Goal: Answer question/provide support: Share knowledge or assist other users

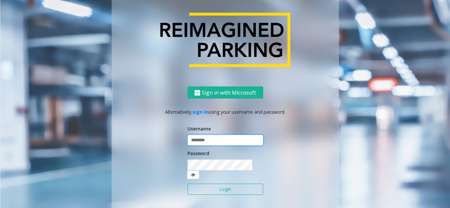
type input "**********"
click at [207, 146] on input "**********" at bounding box center [225, 140] width 76 height 11
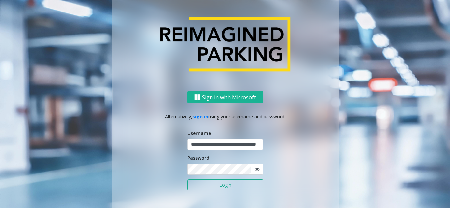
click at [221, 182] on button "Login" at bounding box center [225, 185] width 76 height 11
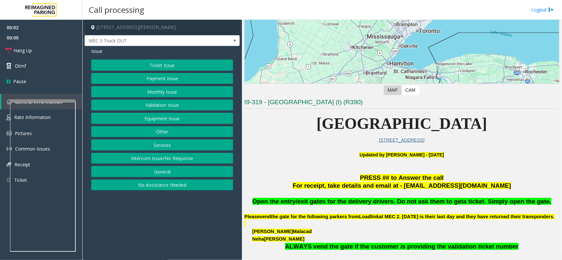
scroll to position [247, 0]
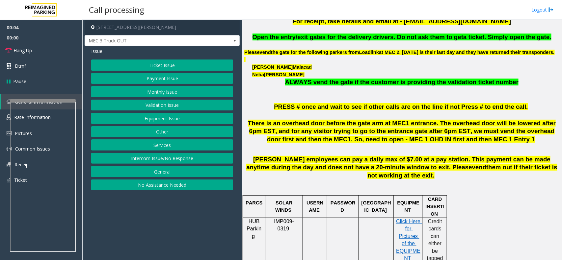
click at [174, 116] on button "Equipment Issue" at bounding box center [162, 118] width 142 height 11
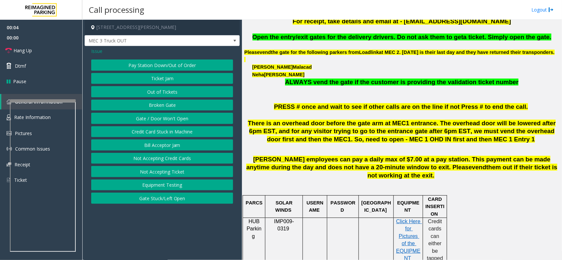
click at [174, 116] on button "Gate / Door Won't Open" at bounding box center [162, 118] width 142 height 11
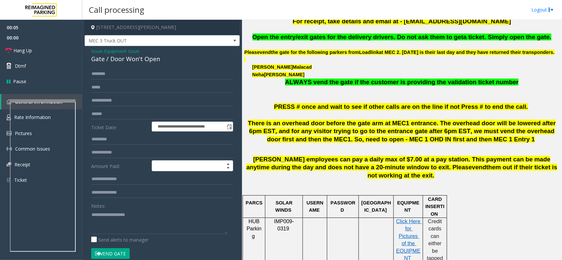
click at [98, 53] on span "Issue" at bounding box center [96, 51] width 11 height 7
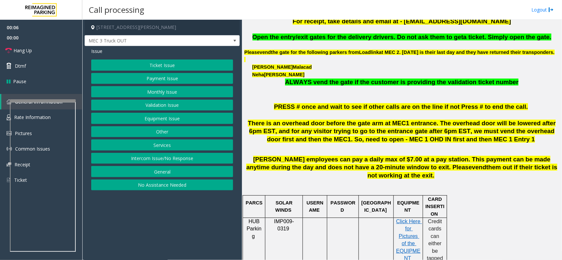
click at [160, 143] on button "Services" at bounding box center [162, 145] width 142 height 11
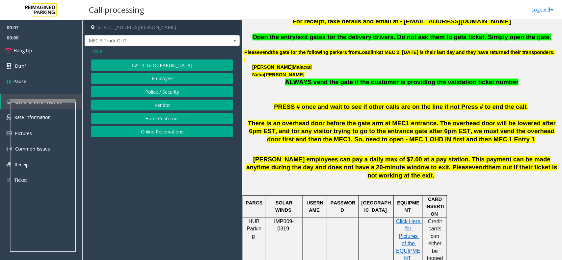
click at [162, 103] on button "Vendor" at bounding box center [162, 105] width 142 height 11
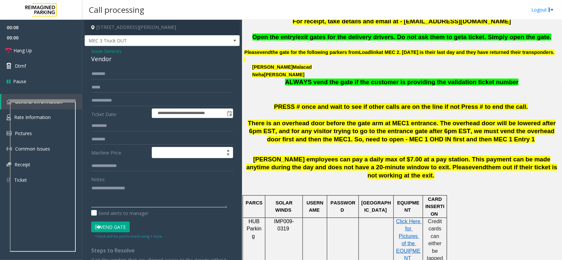
click at [136, 199] on textarea at bounding box center [159, 195] width 136 height 25
type textarea "**********"
click at [119, 77] on input "text" at bounding box center [162, 73] width 142 height 11
type input "***"
click at [127, 197] on textarea at bounding box center [159, 195] width 136 height 25
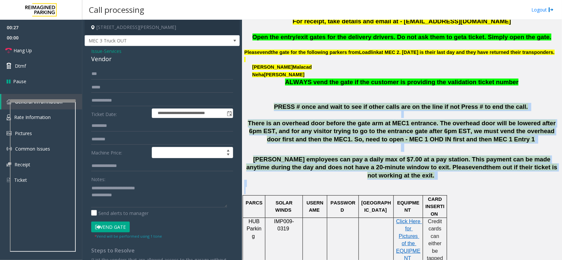
drag, startPoint x: 274, startPoint y: 115, endPoint x: 475, endPoint y: 201, distance: 218.8
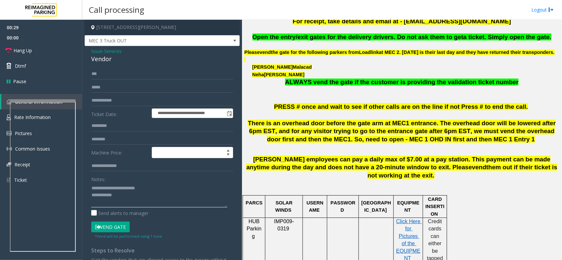
click at [141, 199] on textarea at bounding box center [159, 195] width 136 height 25
click at [120, 208] on small "* Vend will be performed using 1 tone" at bounding box center [127, 236] width 67 height 5
click at [120, 208] on button "Vend Gate" at bounding box center [110, 227] width 39 height 11
click at [133, 205] on textarea at bounding box center [159, 195] width 136 height 25
type textarea "**********"
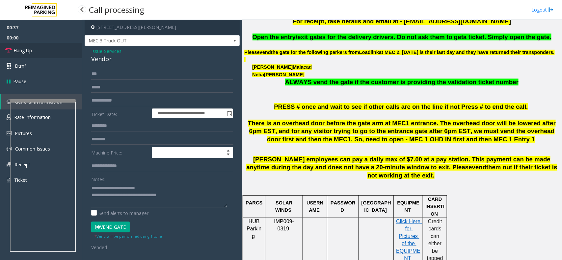
click at [61, 46] on link "Hang Up" at bounding box center [41, 50] width 82 height 15
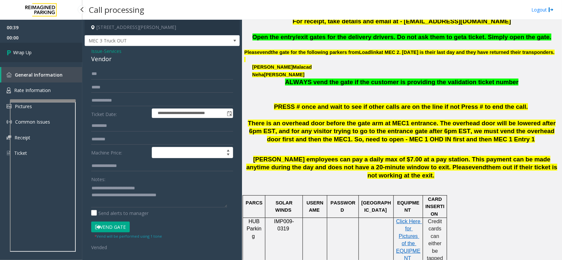
click at [61, 46] on link "Wrap Up" at bounding box center [41, 52] width 82 height 19
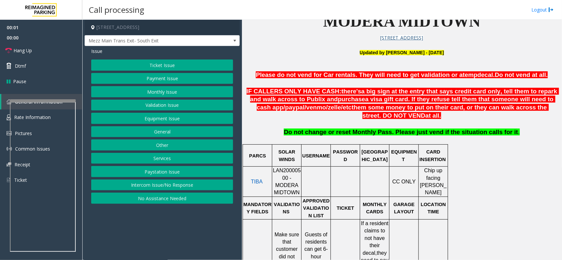
scroll to position [288, 0]
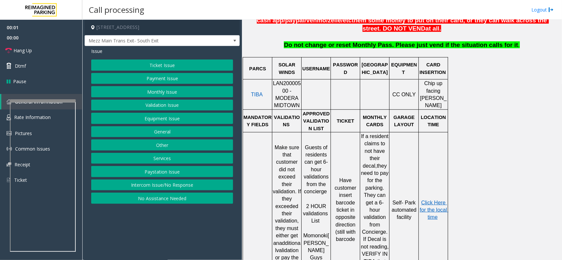
click at [289, 89] on span "LAN20000500 - MODERA MIDTOWN" at bounding box center [287, 95] width 28 height 28
copy span "LAN20000500"
click at [171, 104] on button "Validation Issue" at bounding box center [162, 105] width 142 height 11
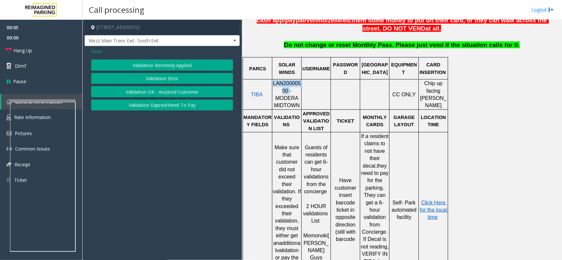
click at [175, 80] on button "Validation Error" at bounding box center [162, 78] width 142 height 11
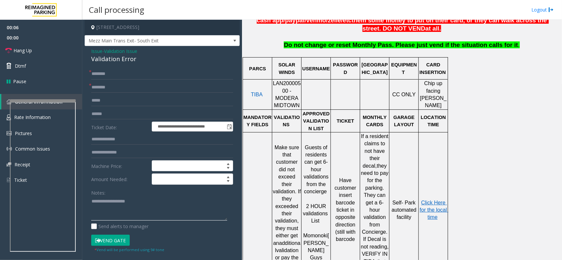
click at [136, 198] on textarea at bounding box center [159, 209] width 136 height 25
click at [120, 59] on div "Validation Error" at bounding box center [162, 59] width 142 height 9
copy div "Error"
click at [120, 59] on div "Validation Error" at bounding box center [162, 59] width 142 height 9
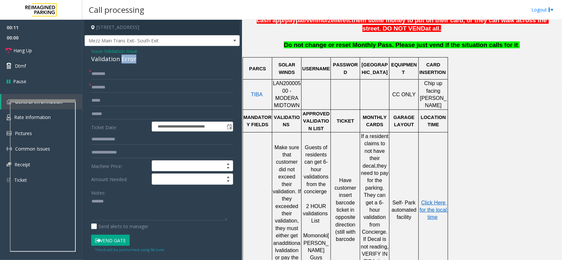
click at [119, 59] on div "Validation Error" at bounding box center [162, 59] width 142 height 9
click at [119, 203] on textarea at bounding box center [159, 209] width 136 height 25
paste textarea "**********"
type textarea "**********"
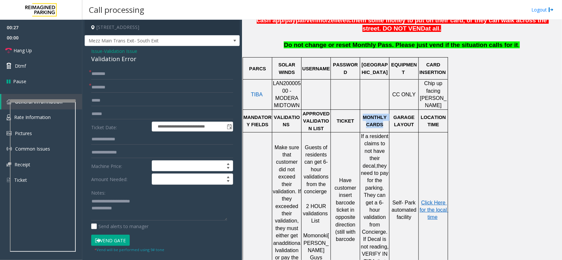
drag, startPoint x: 365, startPoint y: 114, endPoint x: 383, endPoint y: 119, distance: 18.7
click at [383, 119] on p "MONTHLY CARDS" at bounding box center [374, 121] width 28 height 15
click at [381, 121] on span "MONTHLY CARDS" at bounding box center [375, 121] width 25 height 13
drag, startPoint x: 382, startPoint y: 121, endPoint x: 362, endPoint y: 115, distance: 20.8
click at [362, 115] on p "MONTHLY CARDS" at bounding box center [374, 121] width 28 height 15
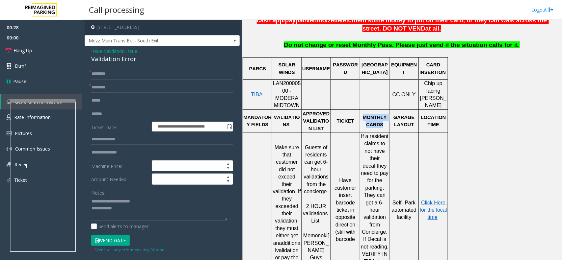
click at [371, 116] on span "MONTHLY CARDS" at bounding box center [375, 121] width 25 height 13
click at [362, 114] on p "MONTHLY CARDS" at bounding box center [374, 121] width 28 height 15
drag, startPoint x: 382, startPoint y: 124, endPoint x: 365, endPoint y: 116, distance: 18.6
click at [365, 116] on p "MONTHLY CARDS" at bounding box center [374, 121] width 28 height 15
click at [381, 119] on span "MONTHLY CARDS" at bounding box center [375, 121] width 25 height 13
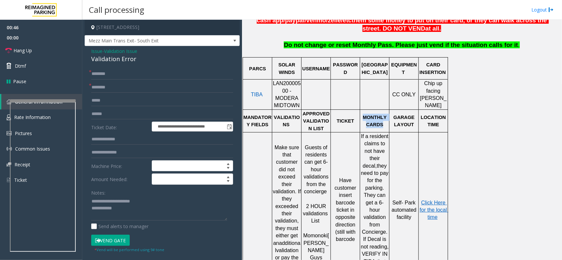
drag, startPoint x: 364, startPoint y: 114, endPoint x: 387, endPoint y: 125, distance: 25.3
click at [387, 125] on td "MONTHLY CARDS" at bounding box center [374, 121] width 29 height 23
click at [376, 125] on p "MONTHLY CARDS" at bounding box center [374, 121] width 28 height 15
drag, startPoint x: 384, startPoint y: 124, endPoint x: 361, endPoint y: 107, distance: 28.6
click at [361, 110] on tr "MANDATORY FIELDS VALIDATIONS APPROVED VALIDATION LIST TICKET MONTHLY CARDS GARA…" at bounding box center [345, 121] width 205 height 23
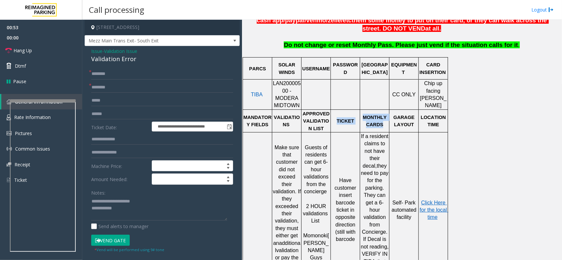
click at [364, 118] on p "MONTHLY CARDS" at bounding box center [374, 121] width 28 height 15
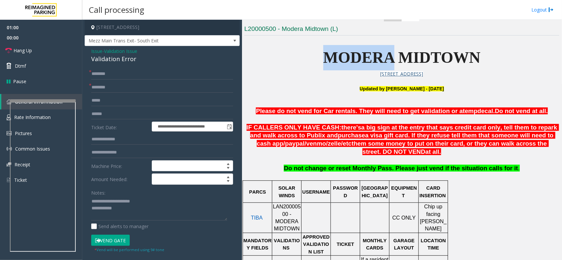
copy span "MODERA"
drag, startPoint x: 392, startPoint y: 59, endPoint x: 323, endPoint y: 58, distance: 69.1
click at [323, 58] on span "MODERA MIDTOWN" at bounding box center [401, 57] width 157 height 17
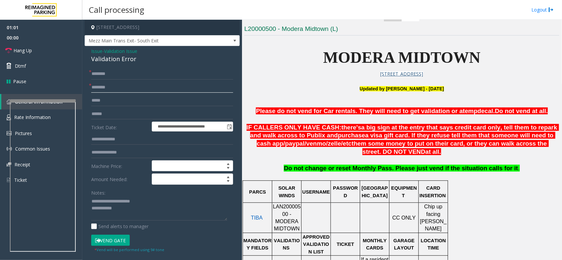
click at [120, 88] on input "text" at bounding box center [162, 87] width 142 height 11
paste input "******"
type input "******"
click at [137, 206] on textarea at bounding box center [159, 209] width 136 height 25
click at [120, 120] on form "**********" at bounding box center [162, 160] width 142 height 185
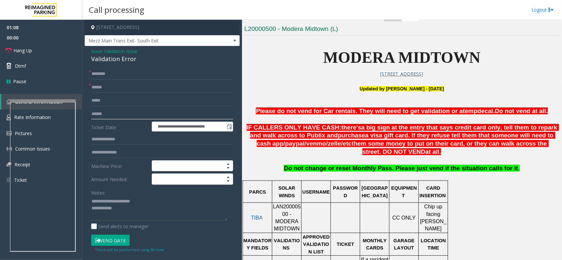
click at [121, 116] on input "text" at bounding box center [162, 114] width 142 height 11
click at [120, 115] on input "text" at bounding box center [162, 114] width 142 height 11
type input "*******"
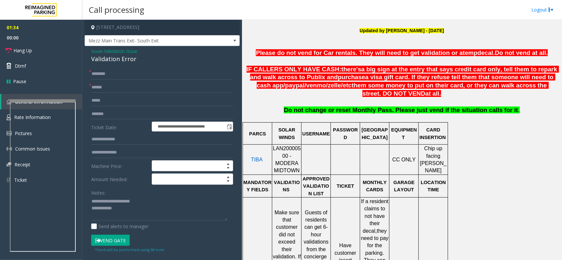
scroll to position [329, 0]
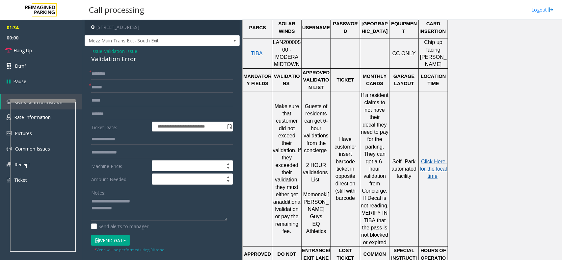
click at [430, 159] on span "Click Here for the local time" at bounding box center [434, 169] width 29 height 20
click at [119, 143] on input "text" at bounding box center [162, 139] width 142 height 11
click at [99, 134] on form "**********" at bounding box center [162, 160] width 142 height 185
click at [107, 132] on form "**********" at bounding box center [162, 160] width 142 height 185
click at [106, 136] on input "text" at bounding box center [162, 139] width 142 height 11
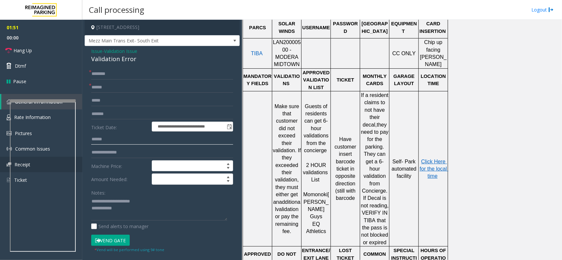
type input "******"
click at [100, 52] on span "Issue" at bounding box center [96, 51] width 11 height 7
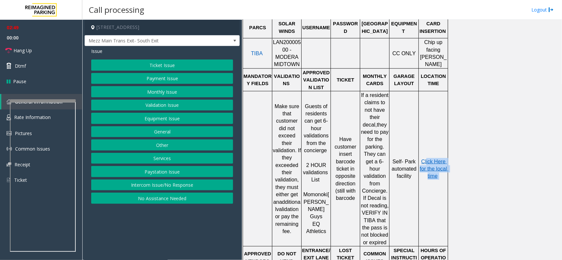
drag, startPoint x: 443, startPoint y: 172, endPoint x: 427, endPoint y: 147, distance: 29.9
click at [427, 147] on td "Click Here for the local time" at bounding box center [433, 168] width 29 height 155
click at [421, 143] on td "Click Here for the local time" at bounding box center [433, 168] width 29 height 155
drag, startPoint x: 421, startPoint y: 143, endPoint x: 435, endPoint y: 173, distance: 33.3
click at [435, 173] on td "Click Here for the local time" at bounding box center [433, 168] width 29 height 155
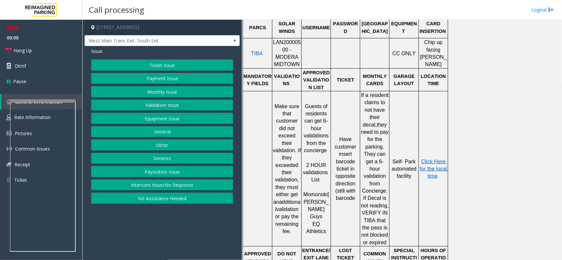
click at [441, 174] on td "Click Here for the local time" at bounding box center [433, 168] width 29 height 155
drag, startPoint x: 442, startPoint y: 173, endPoint x: 420, endPoint y: 143, distance: 37.8
click at [420, 143] on td "Click Here for the local time" at bounding box center [433, 168] width 29 height 155
click at [422, 139] on td "Click Here for the local time" at bounding box center [433, 168] width 29 height 155
click at [172, 101] on button "Validation Issue" at bounding box center [162, 105] width 142 height 11
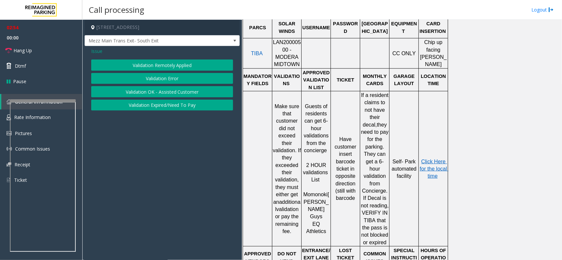
click at [179, 91] on button "Validation OK - Assisted Customer" at bounding box center [162, 91] width 142 height 11
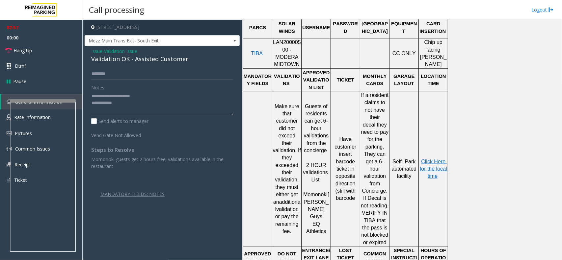
click at [99, 48] on span "Issue" at bounding box center [96, 51] width 11 height 7
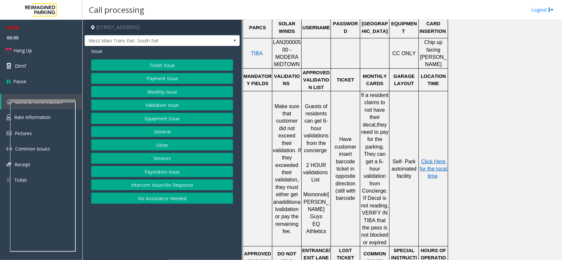
click at [170, 109] on button "Validation Issue" at bounding box center [162, 105] width 142 height 11
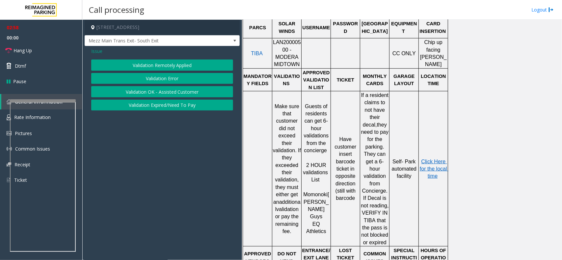
click at [172, 82] on button "Validation Error" at bounding box center [162, 78] width 142 height 11
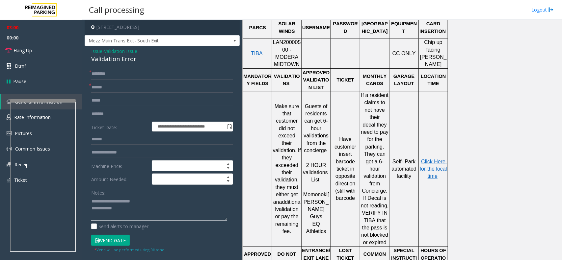
click at [121, 208] on textarea at bounding box center [159, 209] width 136 height 25
click at [96, 48] on span "Issue" at bounding box center [96, 51] width 11 height 7
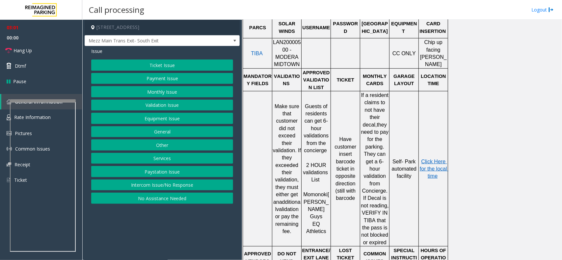
click at [160, 109] on button "Validation Issue" at bounding box center [162, 105] width 142 height 11
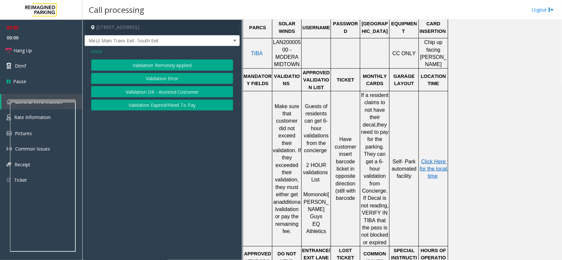
click at [97, 51] on span "Issue" at bounding box center [96, 51] width 11 height 7
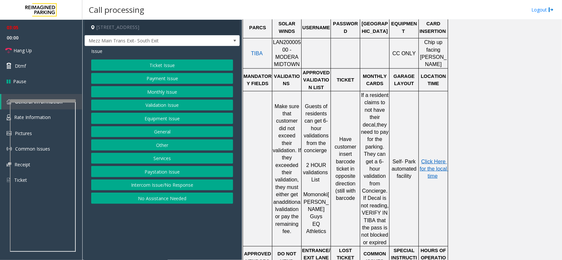
click at [151, 103] on button "Validation Issue" at bounding box center [162, 105] width 142 height 11
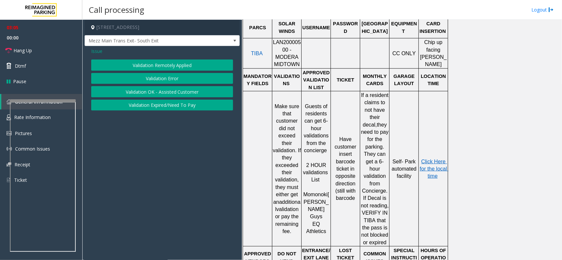
click at [159, 79] on button "Validation Error" at bounding box center [162, 78] width 142 height 11
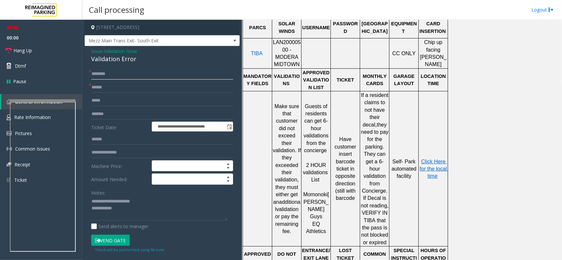
click at [117, 70] on input "text" at bounding box center [162, 73] width 142 height 11
type input "*****"
click at [120, 208] on textarea at bounding box center [159, 209] width 136 height 25
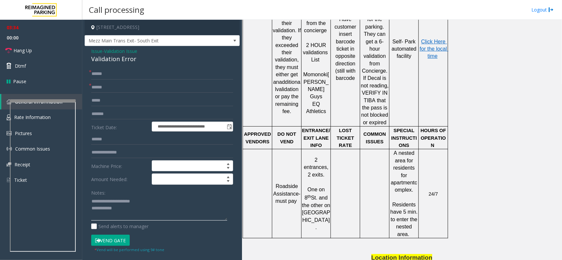
scroll to position [392, 0]
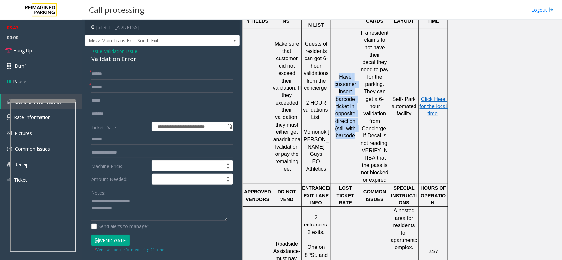
drag, startPoint x: 357, startPoint y: 126, endPoint x: 338, endPoint y: 65, distance: 64.4
click at [338, 73] on p "Have customer insert barcode ticket in opposite direction (still with barcode" at bounding box center [345, 106] width 28 height 66
click at [408, 129] on td "Self- Park automated facility" at bounding box center [403, 106] width 29 height 155
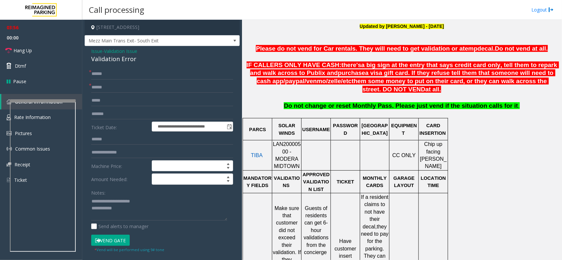
click at [110, 208] on button "Vend Gate" at bounding box center [110, 240] width 39 height 11
click at [128, 208] on textarea at bounding box center [159, 209] width 136 height 25
click at [46, 53] on link "Hang Up" at bounding box center [41, 50] width 82 height 15
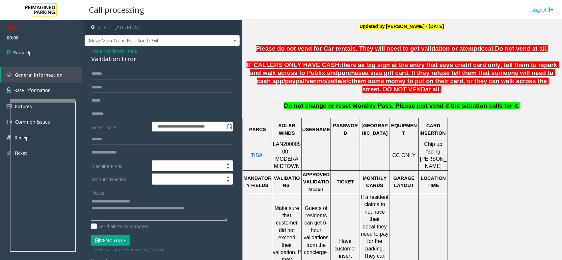
click at [208, 208] on textarea at bounding box center [159, 209] width 136 height 25
type textarea "**********"
click at [60, 58] on link "Wrap Up" at bounding box center [41, 52] width 82 height 19
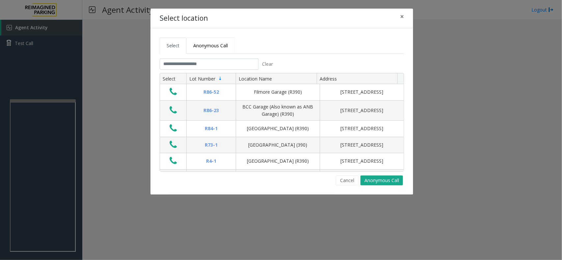
click at [222, 54] on link "Anonymous Call" at bounding box center [210, 46] width 48 height 16
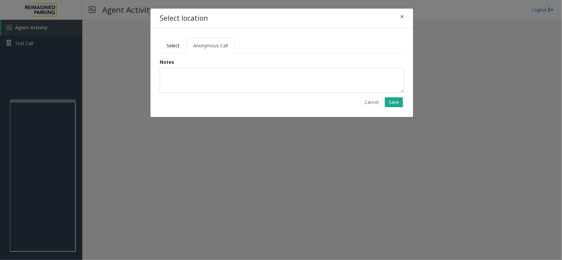
click at [221, 62] on div "Notes" at bounding box center [282, 76] width 244 height 34
click at [179, 43] on span "Select" at bounding box center [173, 45] width 13 height 6
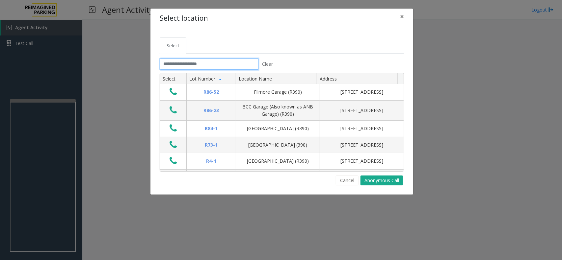
click at [183, 66] on input "text" at bounding box center [209, 64] width 99 height 11
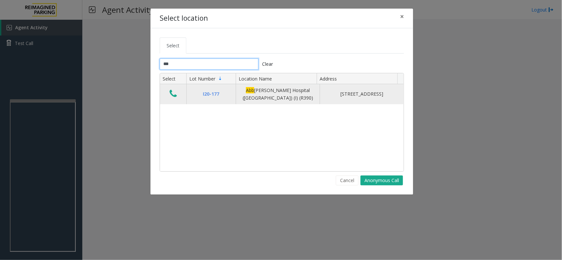
type input "***"
click at [170, 92] on icon "Data table" at bounding box center [173, 93] width 7 height 9
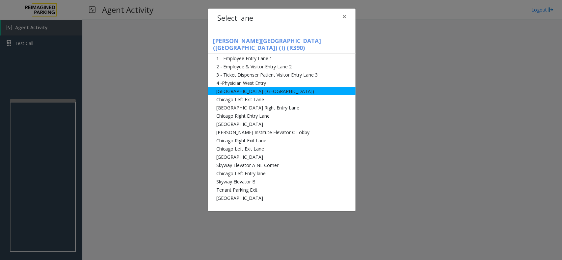
click at [270, 87] on li "[GEOGRAPHIC_DATA] ([GEOGRAPHIC_DATA])" at bounding box center [281, 91] width 147 height 8
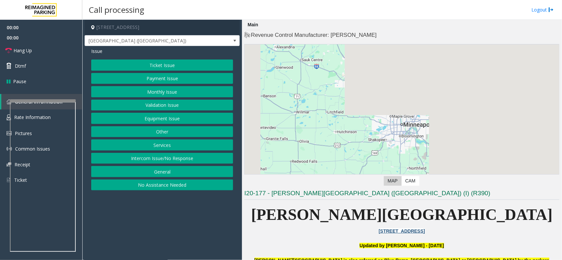
click at [167, 89] on button "Monthly Issue" at bounding box center [162, 91] width 142 height 11
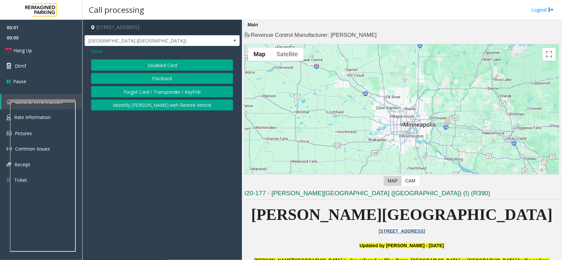
click at [168, 71] on div "Disabled Card Passback Forgot Card / Transponder / KeyFob Monthly [PERSON_NAME]…" at bounding box center [162, 85] width 142 height 51
click at [167, 67] on button "Disabled Card" at bounding box center [162, 65] width 142 height 11
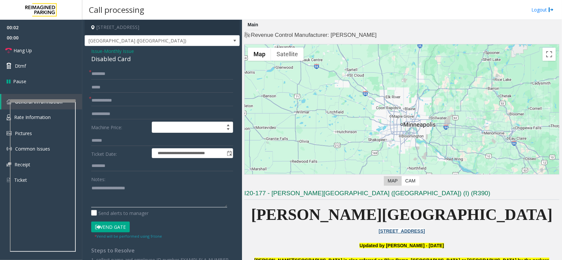
click at [126, 186] on textarea at bounding box center [159, 195] width 136 height 25
click at [119, 58] on div "Disabled Card" at bounding box center [162, 59] width 142 height 9
copy div "Disabled Card"
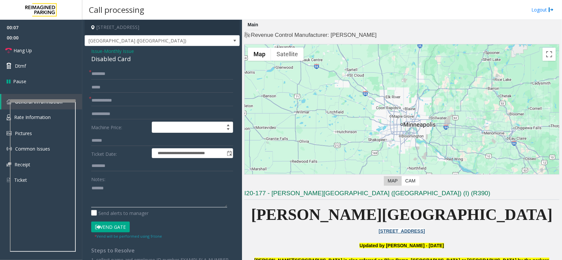
click at [122, 188] on textarea at bounding box center [159, 195] width 136 height 25
paste textarea "**********"
click at [114, 105] on input "text" at bounding box center [162, 100] width 142 height 11
click at [107, 197] on textarea at bounding box center [159, 195] width 136 height 25
type textarea "**********"
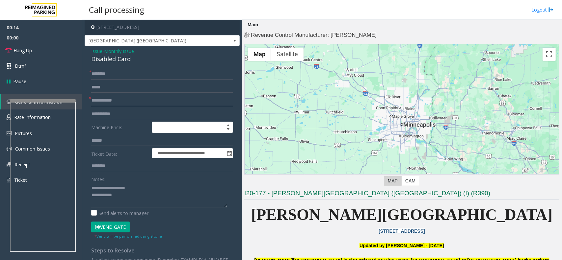
click at [116, 102] on input "text" at bounding box center [162, 100] width 142 height 11
type input "*****"
click at [119, 76] on input "text" at bounding box center [162, 73] width 142 height 11
type input "**"
click at [132, 199] on textarea at bounding box center [159, 195] width 136 height 25
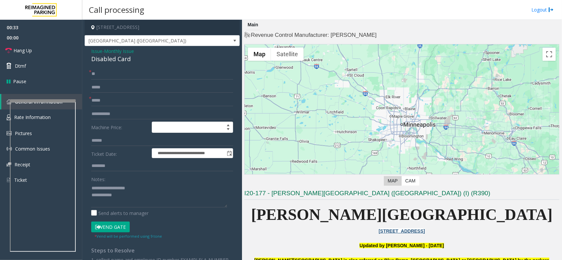
click at [109, 208] on button "Vend Gate" at bounding box center [110, 227] width 39 height 11
click at [136, 192] on textarea at bounding box center [159, 195] width 136 height 25
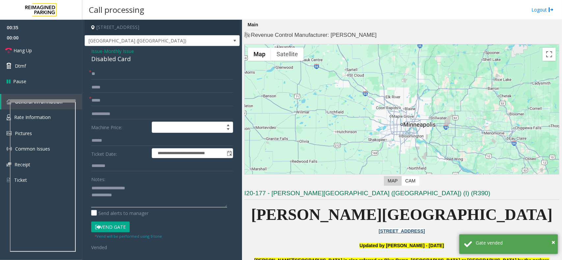
click at [132, 202] on textarea at bounding box center [159, 195] width 136 height 25
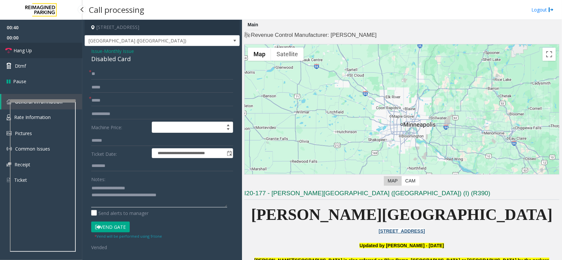
type textarea "**********"
click at [68, 53] on link "Hang Up" at bounding box center [41, 50] width 82 height 15
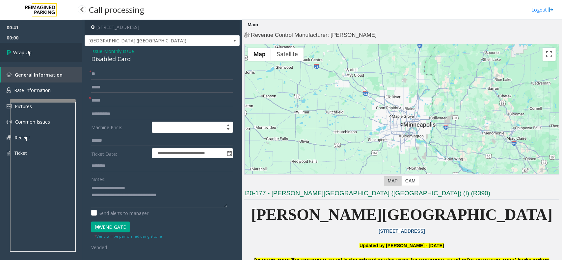
click at [68, 53] on link "Wrap Up" at bounding box center [41, 52] width 82 height 19
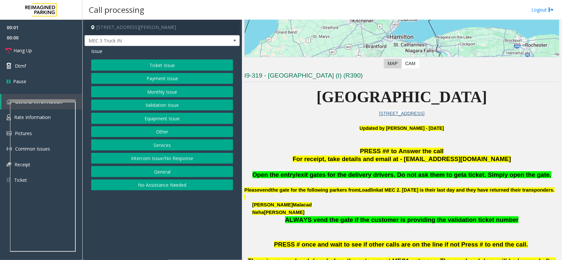
scroll to position [123, 0]
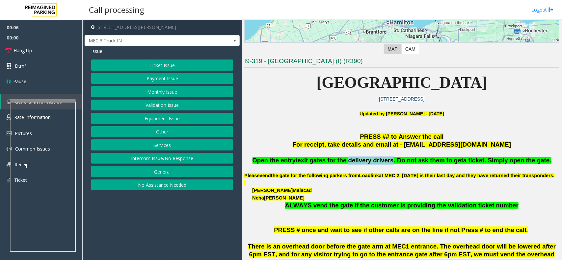
drag, startPoint x: 392, startPoint y: 160, endPoint x: 353, endPoint y: 157, distance: 39.3
click at [353, 157] on span "Open the entry/exit gates for the delivery drivers. Do not ask them to get" at bounding box center [357, 160] width 211 height 7
copy span "delivery drivers"
click at [163, 119] on button "Equipment Issue" at bounding box center [162, 118] width 142 height 11
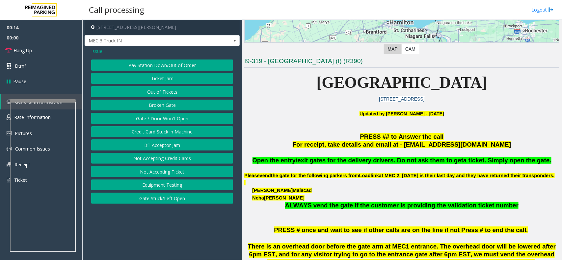
click at [97, 55] on div "Issue Pay Station Down/Out of Order Ticket Jam Out of Tickets [GEOGRAPHIC_DATA]…" at bounding box center [162, 126] width 155 height 161
click at [97, 52] on span "Issue" at bounding box center [96, 51] width 11 height 7
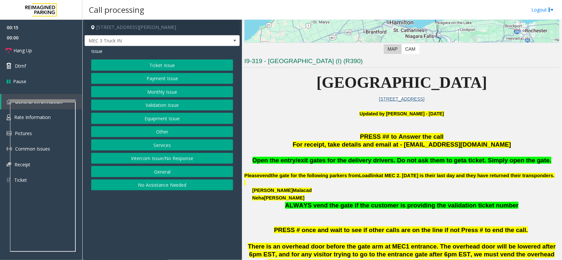
click at [152, 142] on button "Services" at bounding box center [162, 145] width 142 height 11
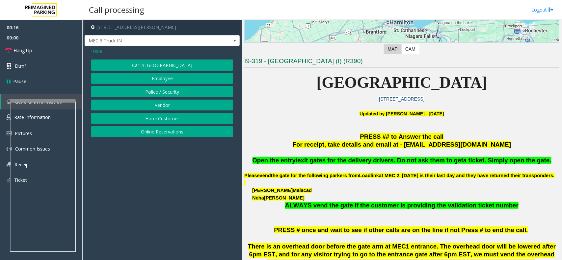
click at [158, 105] on button "Vendor" at bounding box center [162, 105] width 142 height 11
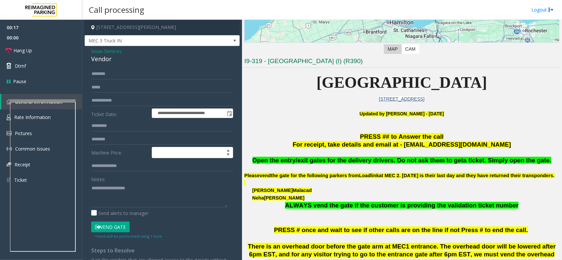
click at [118, 208] on button "Vend Gate" at bounding box center [110, 227] width 39 height 11
click at [122, 201] on textarea at bounding box center [159, 195] width 136 height 25
paste textarea "**********"
type textarea "**********"
click at [20, 50] on span "Hang Up" at bounding box center [22, 50] width 18 height 7
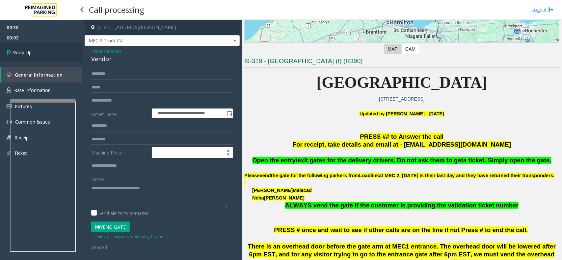
click at [50, 54] on link "Wrap Up" at bounding box center [41, 52] width 82 height 19
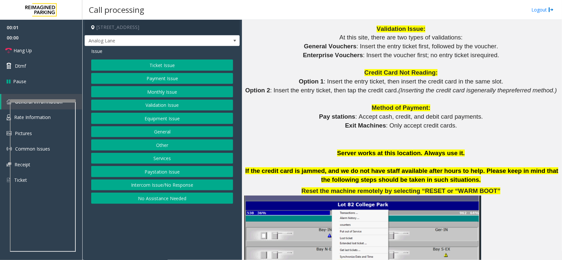
scroll to position [782, 0]
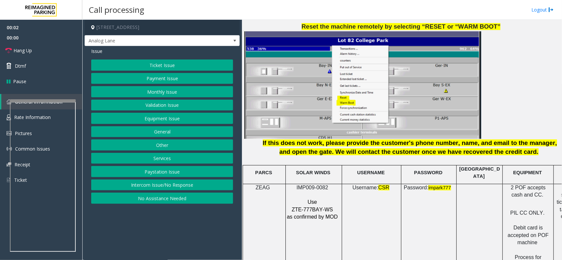
click at [315, 177] on td "SOLAR WINDS" at bounding box center [314, 175] width 56 height 18
click at [317, 179] on td "SOLAR WINDS" at bounding box center [314, 175] width 56 height 18
click at [319, 185] on span "IMP009-0082" at bounding box center [313, 188] width 32 height 6
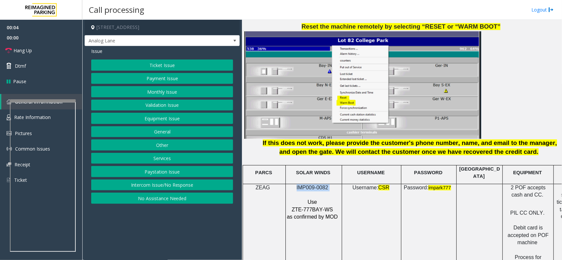
copy p "IMP009-0082"
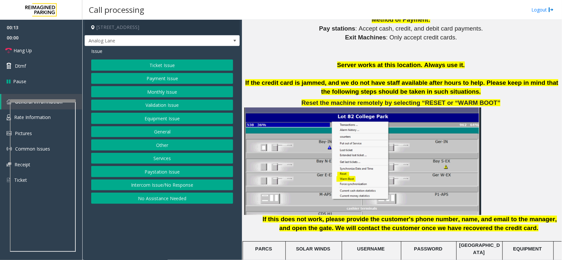
scroll to position [700, 0]
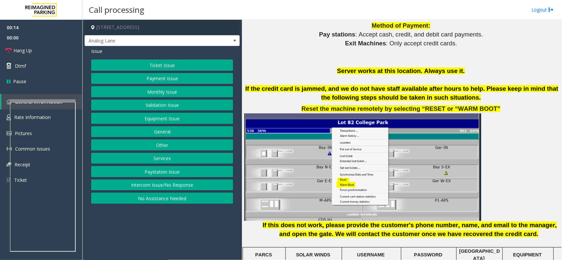
click at [173, 187] on button "Intercom Issue/No Response" at bounding box center [162, 185] width 142 height 11
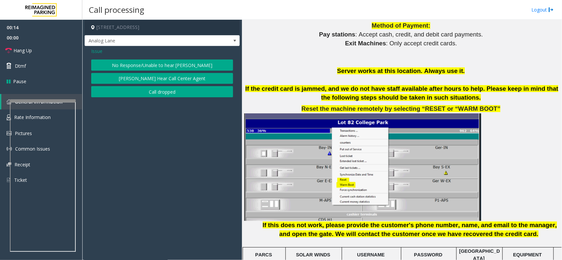
click at [166, 61] on button "No Response/Unable to hear [PERSON_NAME]" at bounding box center [162, 65] width 142 height 11
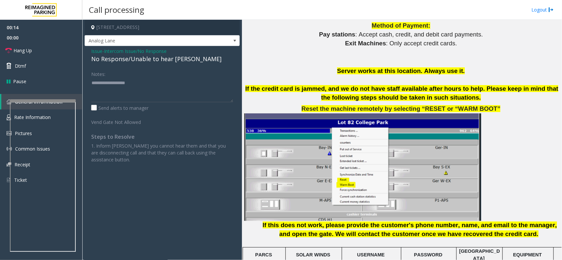
click at [166, 61] on div "No Response/Unable to hear [PERSON_NAME]" at bounding box center [162, 59] width 142 height 9
click at [193, 85] on textarea at bounding box center [162, 90] width 142 height 25
type textarea "**********"
click at [41, 53] on link "Hang Up" at bounding box center [41, 50] width 82 height 15
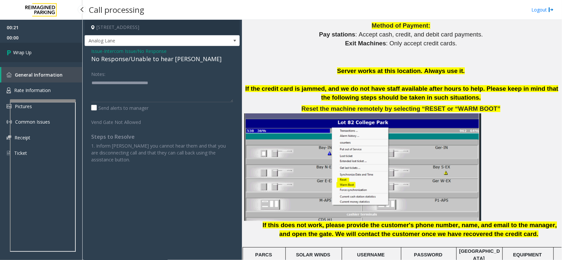
click at [48, 52] on link "Wrap Up" at bounding box center [41, 52] width 82 height 19
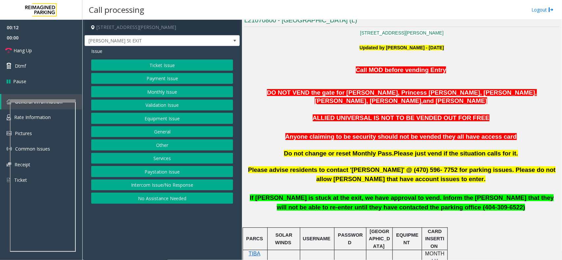
scroll to position [165, 0]
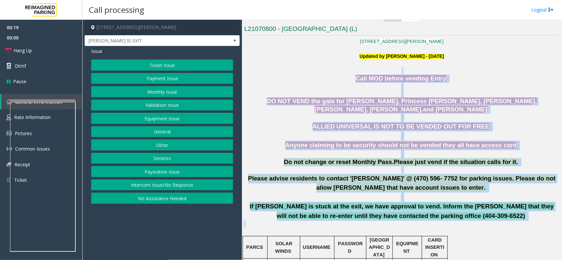
drag, startPoint x: 352, startPoint y: 71, endPoint x: 493, endPoint y: 225, distance: 209.0
click at [449, 208] on p at bounding box center [401, 228] width 315 height 15
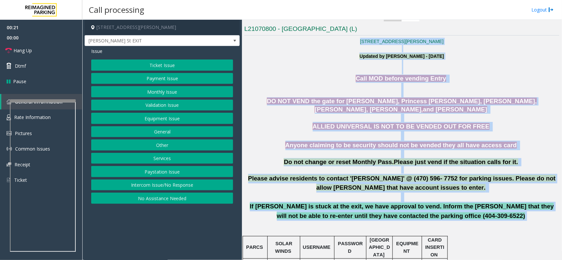
drag, startPoint x: 473, startPoint y: 216, endPoint x: 312, endPoint y: 44, distance: 236.4
click at [324, 78] on p "Call MOD before vending Entry" at bounding box center [401, 82] width 315 height 15
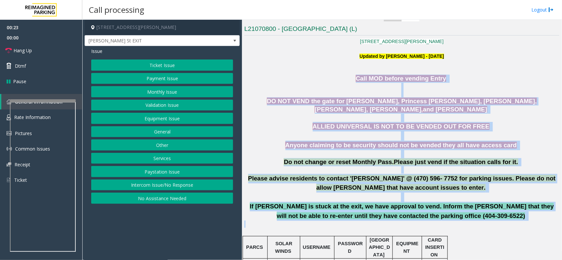
drag, startPoint x: 353, startPoint y: 75, endPoint x: 456, endPoint y: 223, distance: 180.4
click at [449, 208] on p at bounding box center [401, 228] width 315 height 15
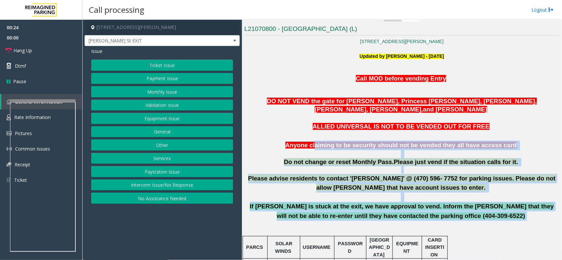
drag, startPoint x: 463, startPoint y: 218, endPoint x: 323, endPoint y: 147, distance: 157.4
click at [303, 156] on p at bounding box center [401, 154] width 315 height 8
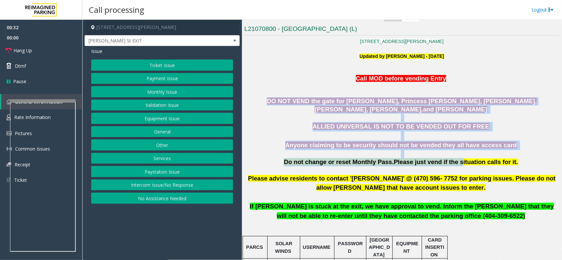
drag, startPoint x: 247, startPoint y: 101, endPoint x: 450, endPoint y: 160, distance: 211.3
click at [411, 152] on p at bounding box center [401, 154] width 315 height 8
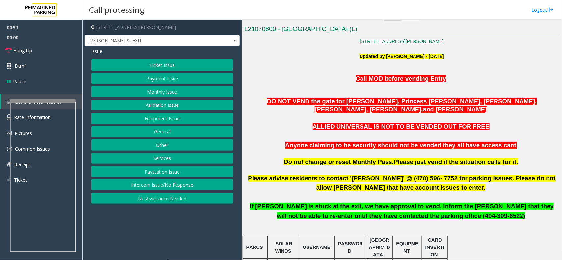
click at [166, 92] on button "Monthly Issue" at bounding box center [162, 91] width 142 height 11
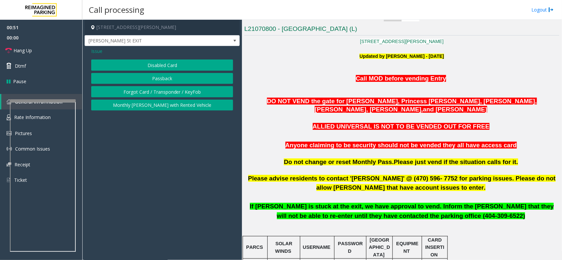
click at [167, 68] on button "Disabled Card" at bounding box center [162, 65] width 142 height 11
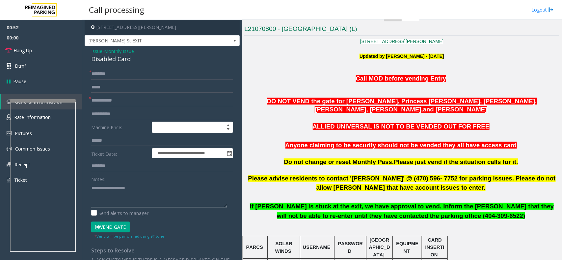
click at [116, 188] on textarea at bounding box center [159, 195] width 136 height 25
click at [127, 56] on div "Disabled Card" at bounding box center [162, 59] width 142 height 9
copy div "Disabled Card"
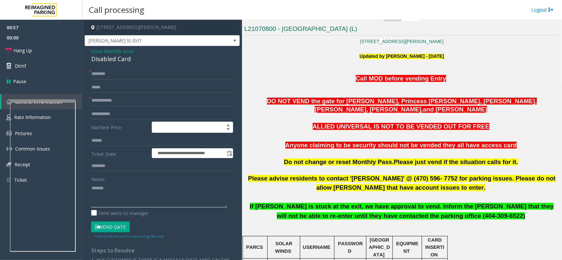
click at [127, 195] on textarea at bounding box center [159, 195] width 136 height 25
paste textarea "**********"
type textarea "**********"
click at [112, 99] on input "text" at bounding box center [162, 100] width 142 height 11
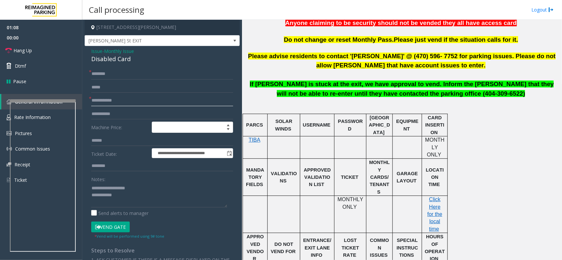
scroll to position [288, 0]
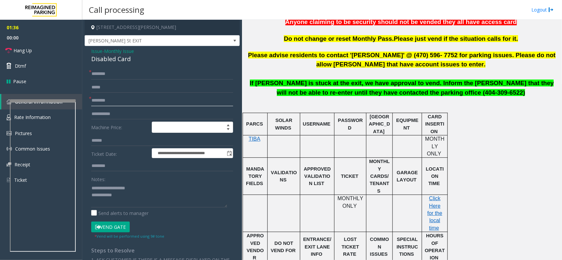
type input "********"
click at [117, 73] on input "text" at bounding box center [162, 73] width 142 height 11
type input "******"
click at [128, 199] on textarea at bounding box center [159, 195] width 136 height 25
click at [114, 74] on input "******" at bounding box center [162, 73] width 142 height 11
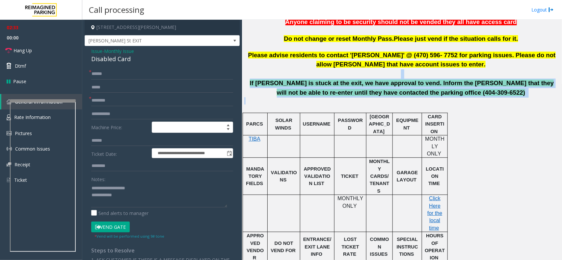
drag, startPoint x: 466, startPoint y: 98, endPoint x: 314, endPoint y: 78, distance: 153.4
click at [348, 77] on p at bounding box center [401, 74] width 315 height 10
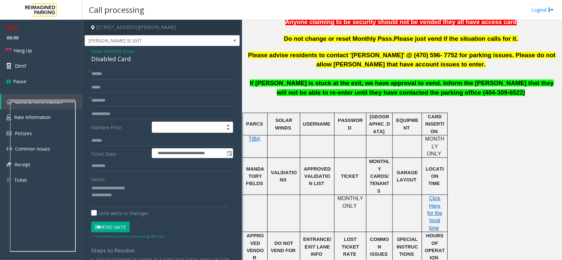
click at [111, 208] on button "Vend Gate" at bounding box center [110, 227] width 39 height 11
click at [128, 196] on textarea at bounding box center [159, 195] width 136 height 25
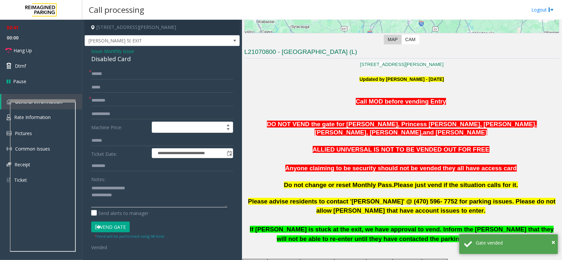
scroll to position [141, 0]
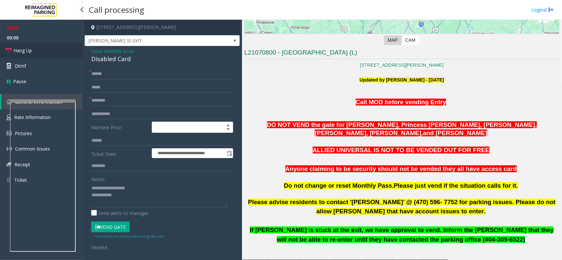
click at [39, 47] on link "Hang Up" at bounding box center [41, 50] width 82 height 15
click at [124, 204] on textarea at bounding box center [159, 195] width 136 height 25
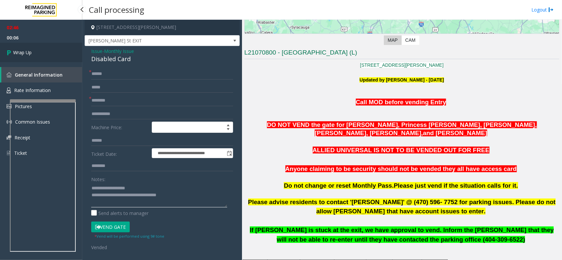
type textarea "**********"
click at [29, 56] on link "Wrap Up" at bounding box center [41, 52] width 82 height 19
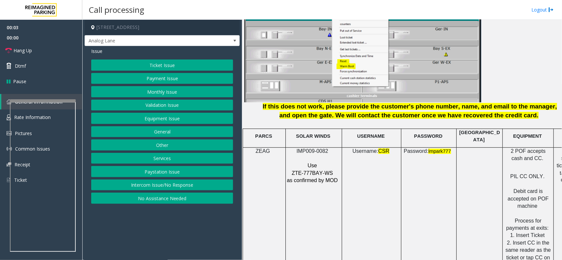
scroll to position [823, 0]
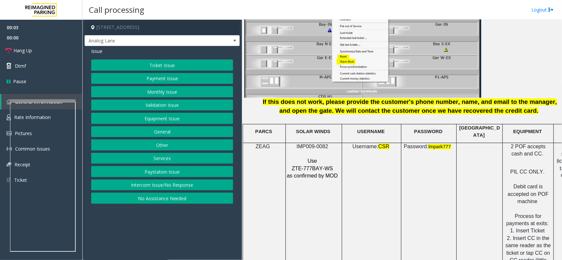
click at [320, 150] on p at bounding box center [312, 153] width 53 height 7
click at [320, 145] on p "IMP009-0082" at bounding box center [312, 146] width 53 height 7
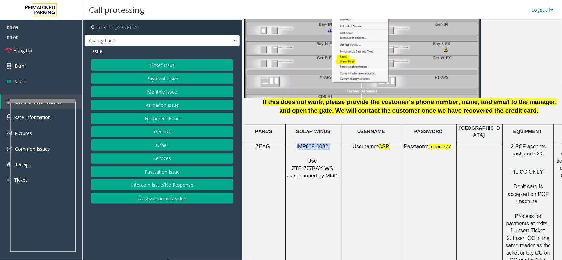
click at [320, 145] on p "IMP009-0082" at bounding box center [312, 146] width 53 height 7
copy p "IMP009-0082"
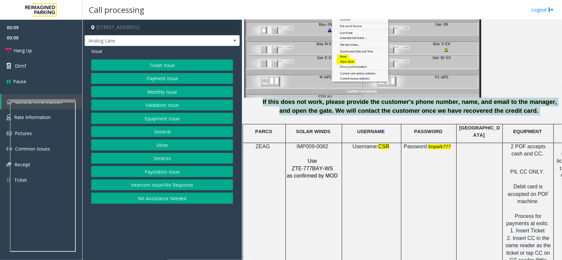
drag, startPoint x: 264, startPoint y: 104, endPoint x: 524, endPoint y: 110, distance: 260.1
click at [449, 110] on p "If this does not work, please provide the customer's phone number, name, and em…" at bounding box center [409, 106] width 299 height 17
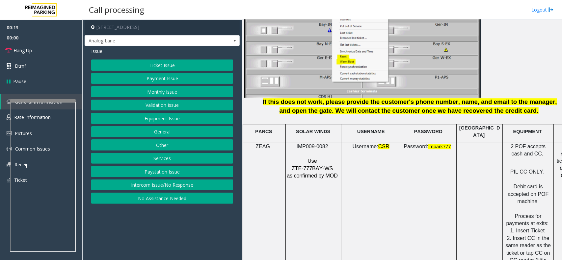
click at [302, 121] on p at bounding box center [401, 120] width 315 height 8
click at [159, 190] on button "Intercom Issue/No Response" at bounding box center [162, 185] width 142 height 11
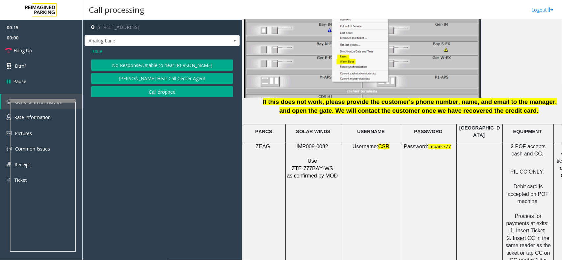
click at [172, 62] on button "No Response/Unable to hear [PERSON_NAME]" at bounding box center [162, 65] width 142 height 11
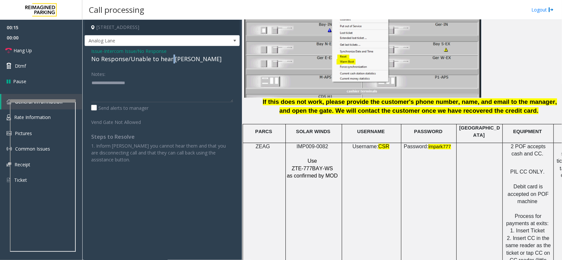
click at [172, 62] on div "No Response/Unable to hear [PERSON_NAME]" at bounding box center [162, 59] width 142 height 9
click at [188, 81] on textarea at bounding box center [162, 90] width 142 height 25
type textarea "**********"
click at [36, 53] on link "Hang Up" at bounding box center [41, 50] width 82 height 15
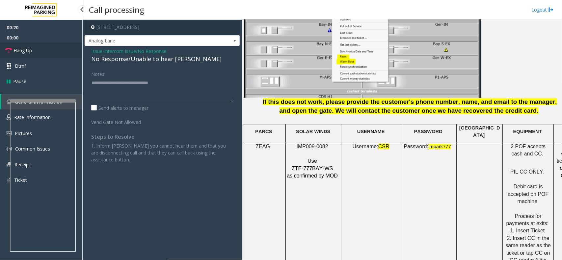
click at [36, 53] on link "Hang Up" at bounding box center [41, 50] width 82 height 15
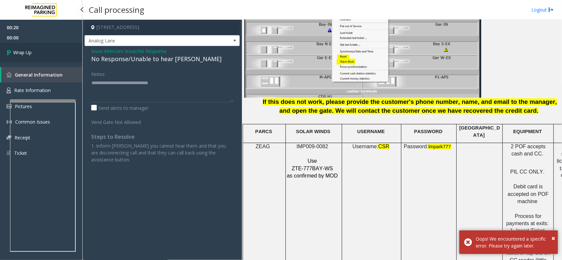
click at [36, 53] on link "Wrap Up" at bounding box center [41, 52] width 82 height 19
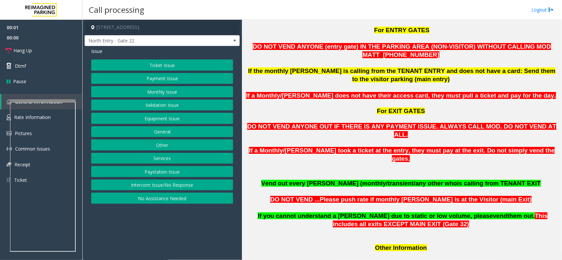
scroll to position [411, 0]
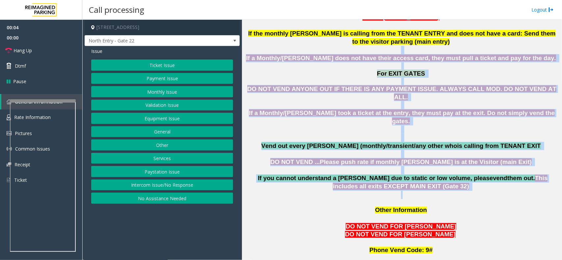
drag, startPoint x: 262, startPoint y: 43, endPoint x: 499, endPoint y: 166, distance: 266.6
click at [449, 191] on p at bounding box center [401, 195] width 315 height 8
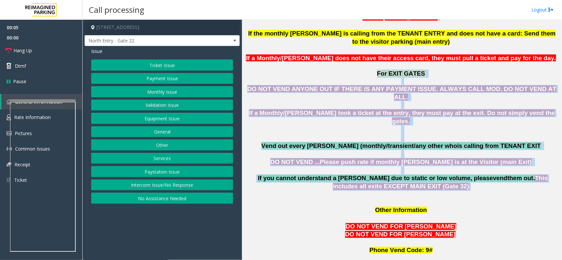
drag, startPoint x: 430, startPoint y: 163, endPoint x: 331, endPoint y: 67, distance: 137.8
click at [274, 109] on p "If a Monthly/[PERSON_NAME] took a ticket at the entry, they must pay at the exi…" at bounding box center [401, 125] width 315 height 33
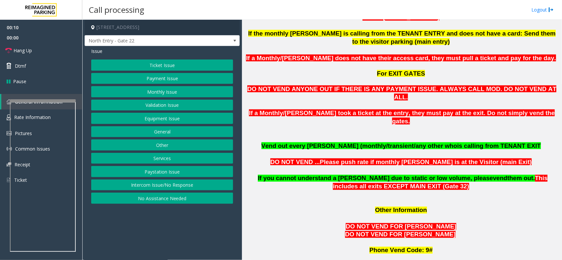
click at [173, 144] on button "Other" at bounding box center [162, 145] width 142 height 11
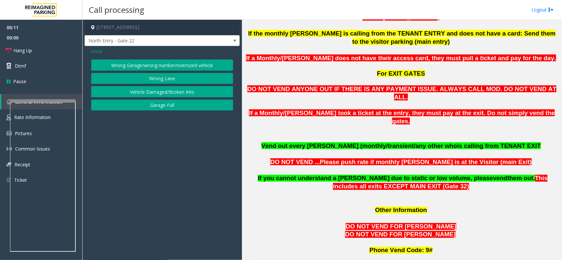
click at [168, 76] on button "Wrong Lane" at bounding box center [162, 78] width 142 height 11
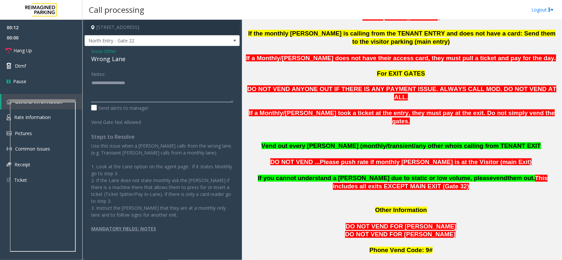
click at [159, 80] on textarea at bounding box center [162, 90] width 142 height 25
click at [229, 41] on span "North Entry - Gate 22" at bounding box center [162, 40] width 155 height 11
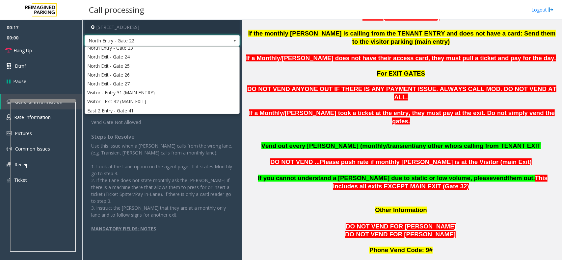
scroll to position [113, 0]
click at [234, 39] on span at bounding box center [234, 40] width 5 height 5
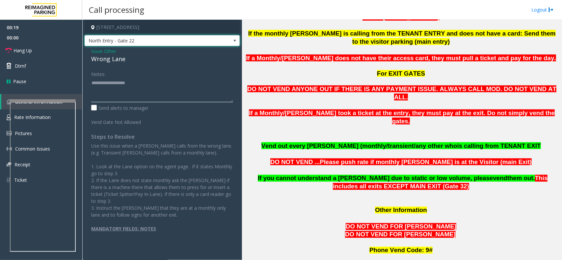
click at [137, 85] on textarea at bounding box center [162, 90] width 142 height 25
click at [107, 62] on div "Wrong Lane" at bounding box center [162, 59] width 142 height 9
copy div "Wrong Lane"
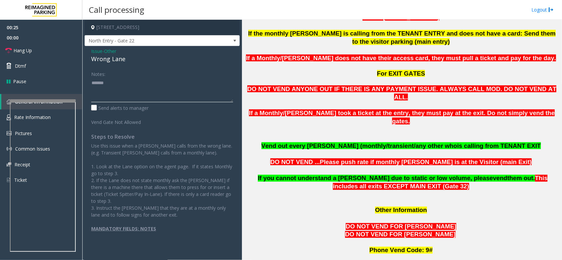
click at [122, 84] on textarea at bounding box center [162, 90] width 142 height 25
paste textarea "**********"
click at [135, 92] on textarea at bounding box center [162, 90] width 142 height 25
drag, startPoint x: 53, startPoint y: 53, endPoint x: 60, endPoint y: 56, distance: 6.9
click at [53, 53] on link "Hang Up" at bounding box center [41, 50] width 82 height 15
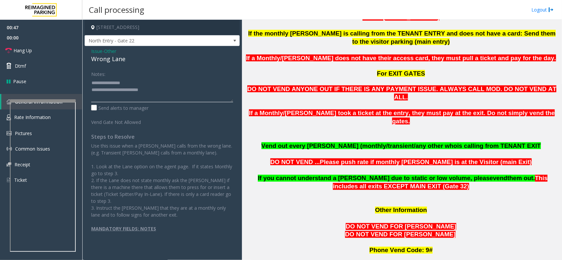
click at [166, 96] on textarea at bounding box center [162, 90] width 142 height 25
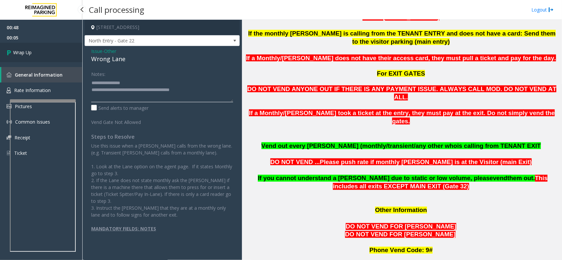
type textarea "**********"
click at [55, 58] on link "Wrap Up" at bounding box center [41, 52] width 82 height 19
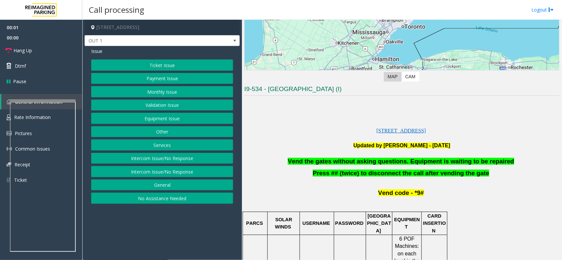
scroll to position [206, 0]
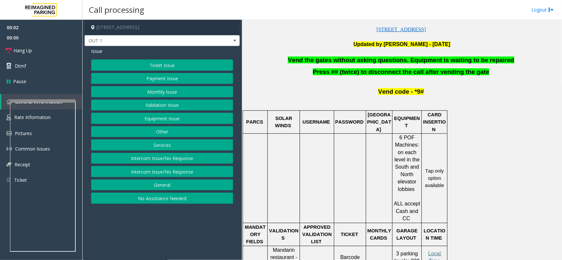
click at [379, 63] on span "Vend the gates without asking questions. Equipment is waiting to be repaired" at bounding box center [401, 60] width 226 height 7
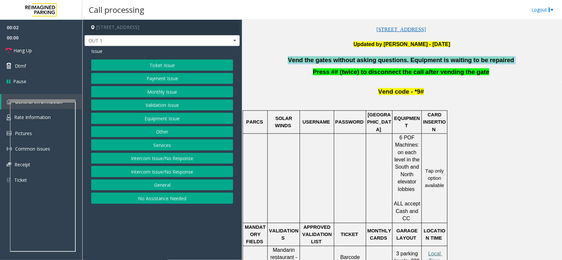
click at [379, 63] on span "Vend the gates without asking questions. Equipment is waiting to be repaired" at bounding box center [401, 60] width 226 height 7
copy p "Vend the gates without asking questions. Equipment is waiting to be repaired"
click at [188, 122] on button "Equipment Issue" at bounding box center [162, 118] width 142 height 11
click at [188, 122] on button "Gate / Door Won't Open" at bounding box center [162, 118] width 142 height 11
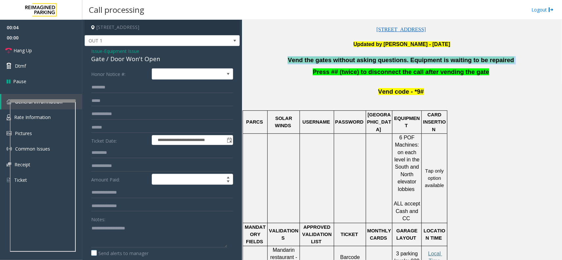
scroll to position [41, 0]
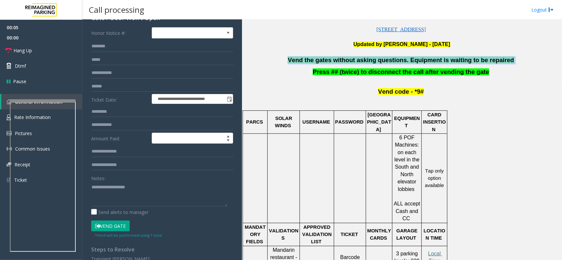
click at [118, 208] on button "Vend Gate" at bounding box center [110, 226] width 39 height 11
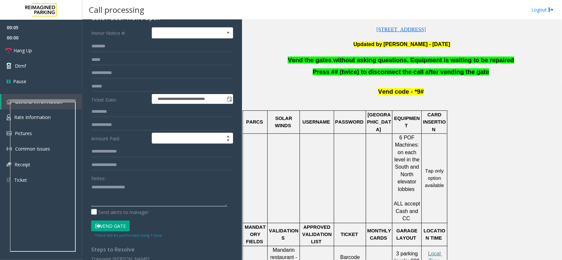
click at [124, 196] on textarea at bounding box center [159, 194] width 136 height 25
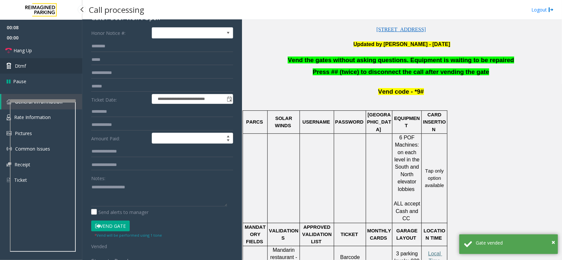
click at [51, 68] on link "Dtmf" at bounding box center [41, 65] width 82 height 15
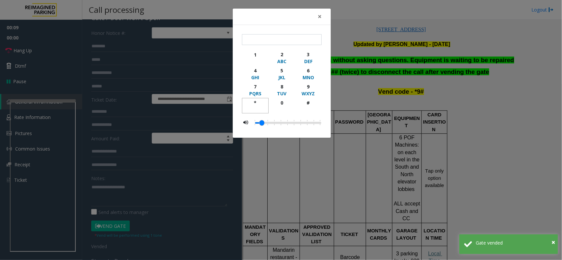
click at [252, 104] on div "*" at bounding box center [255, 102] width 18 height 7
click at [308, 88] on div "9" at bounding box center [308, 86] width 18 height 7
click at [307, 103] on div "#" at bounding box center [308, 102] width 18 height 7
type input "***"
click at [318, 20] on span "×" at bounding box center [320, 16] width 4 height 9
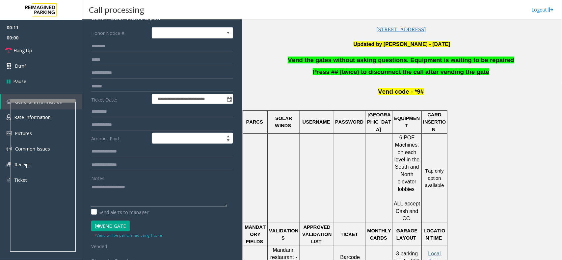
click at [120, 194] on textarea at bounding box center [159, 194] width 136 height 25
paste textarea "**********"
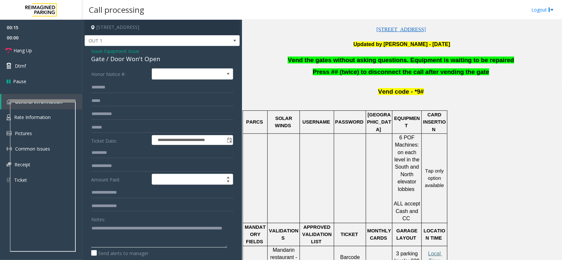
type textarea "**********"
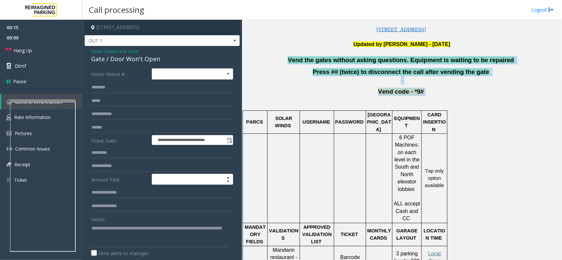
drag, startPoint x: 430, startPoint y: 92, endPoint x: 281, endPoint y: 56, distance: 153.5
click at [281, 56] on div "[STREET_ADDRESS] Updated by [PERSON_NAME] - [DATE] Vend the gates without askin…" at bounding box center [401, 218] width 315 height 443
click at [281, 56] on p at bounding box center [401, 52] width 315 height 8
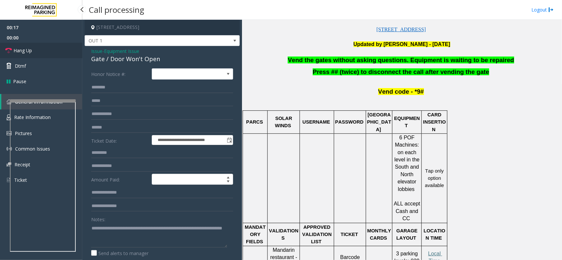
click at [27, 50] on span "Hang Up" at bounding box center [22, 50] width 18 height 7
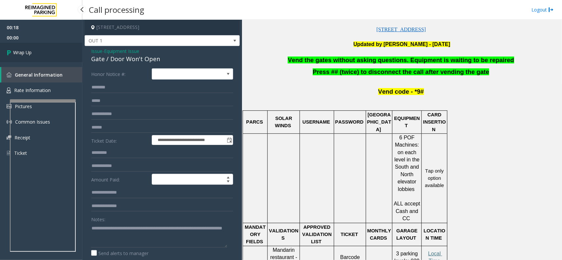
click at [27, 50] on span "Wrap Up" at bounding box center [22, 52] width 18 height 7
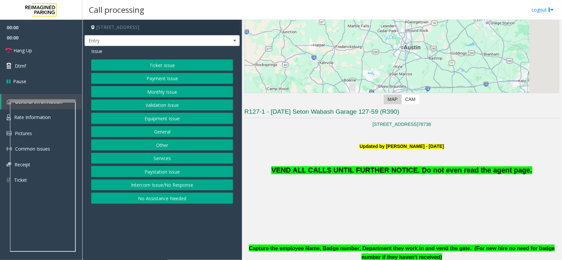
scroll to position [82, 0]
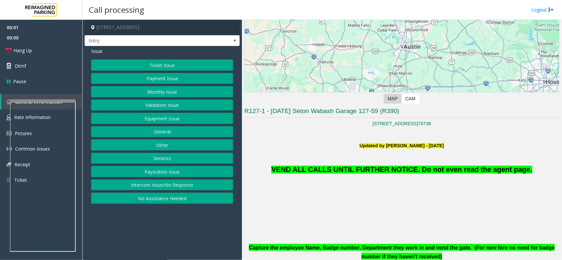
click at [381, 165] on p "VEND ALL CALLS UNTIL FURTHER NOTICE. Do not even read the agent page." at bounding box center [401, 162] width 315 height 26
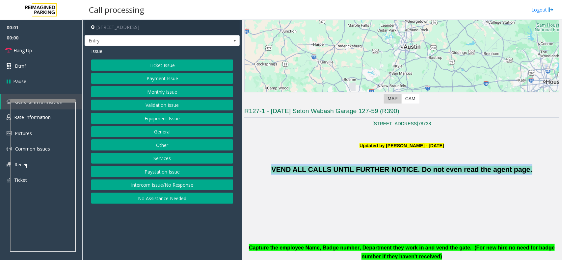
click at [381, 165] on p "VEND ALL CALLS UNTIL FURTHER NOTICE. Do not even read the agent page." at bounding box center [401, 162] width 315 height 26
click at [172, 89] on button "Monthly Issue" at bounding box center [162, 91] width 142 height 11
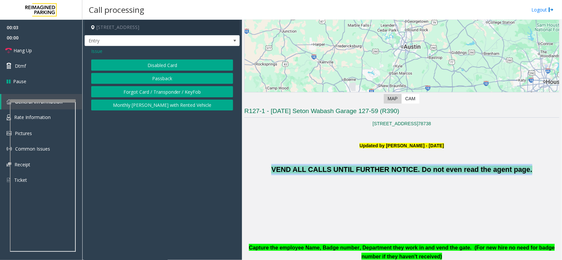
click at [172, 89] on button "Forgot Card / Transponder / KeyFob" at bounding box center [162, 91] width 142 height 11
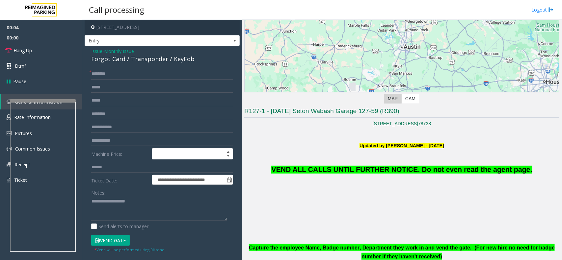
click at [92, 51] on span "Issue" at bounding box center [96, 51] width 11 height 7
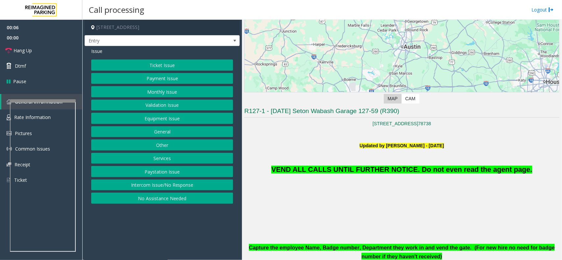
click at [159, 91] on button "Monthly Issue" at bounding box center [162, 91] width 142 height 11
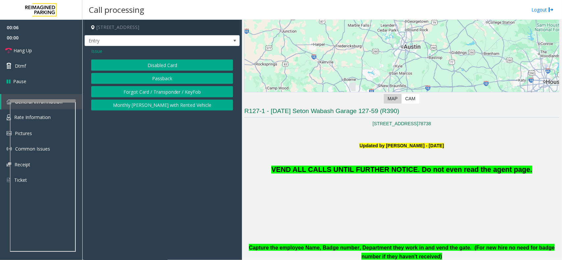
click at [157, 68] on button "Disabled Card" at bounding box center [162, 65] width 142 height 11
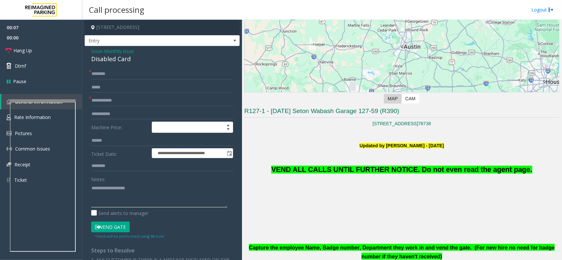
click at [125, 186] on textarea at bounding box center [159, 195] width 136 height 25
click at [115, 208] on button "Vend Gate" at bounding box center [110, 227] width 39 height 11
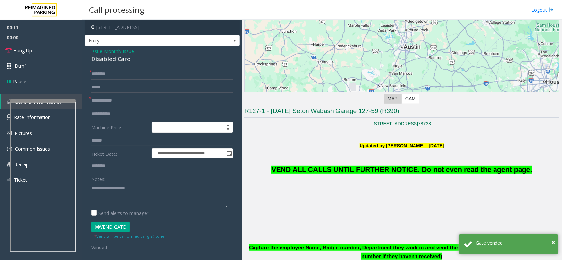
click at [99, 54] on span "Issue" at bounding box center [96, 51] width 11 height 7
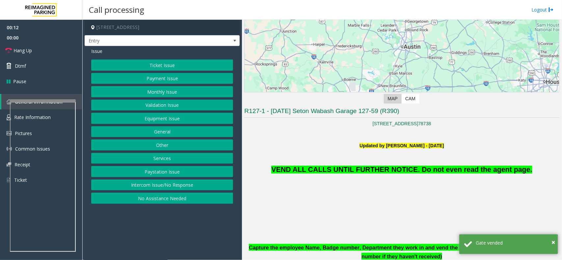
click at [154, 121] on button "Equipment Issue" at bounding box center [162, 118] width 142 height 11
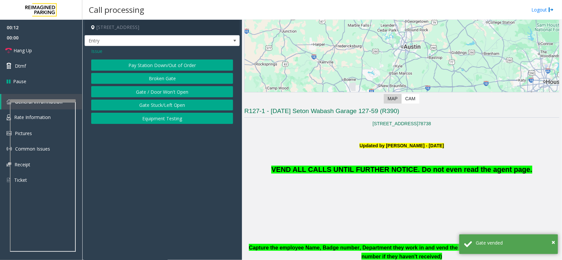
click at [156, 117] on button "Equipment Testing" at bounding box center [162, 118] width 142 height 11
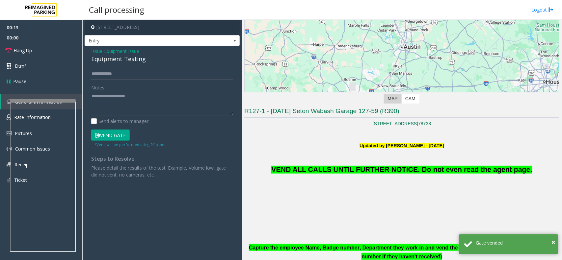
click at [100, 53] on span "Issue" at bounding box center [96, 51] width 11 height 7
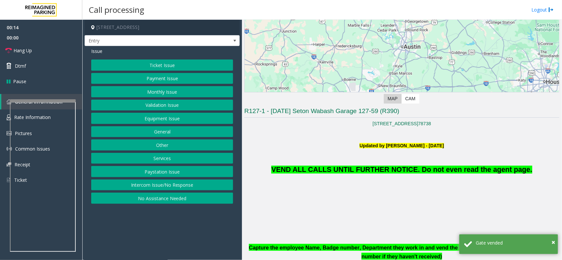
click at [167, 122] on button "Equipment Issue" at bounding box center [162, 118] width 142 height 11
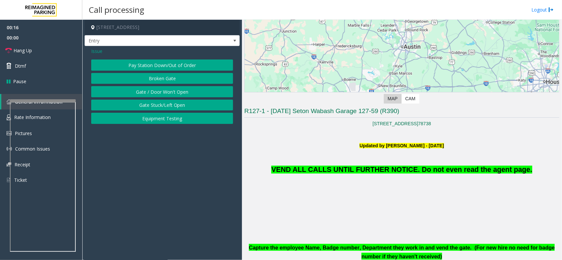
click at [170, 89] on button "Gate / Door Won't Open" at bounding box center [162, 91] width 142 height 11
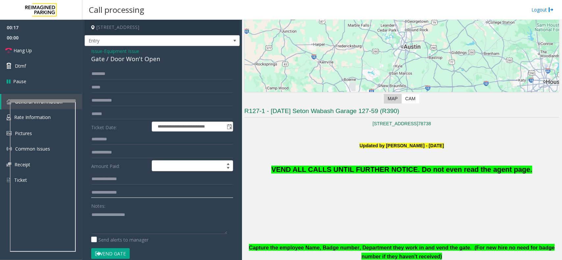
click at [122, 200] on form "**********" at bounding box center [162, 167] width 142 height 198
click at [124, 208] on textarea at bounding box center [159, 222] width 136 height 25
paste textarea "**********"
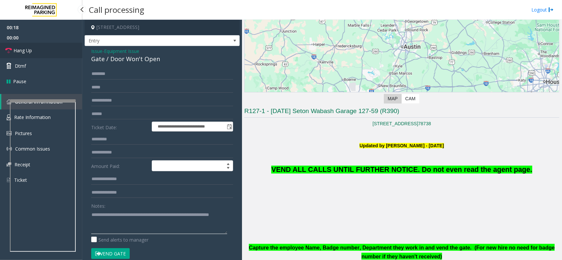
type textarea "**********"
click at [46, 53] on link "Hang Up" at bounding box center [41, 50] width 82 height 15
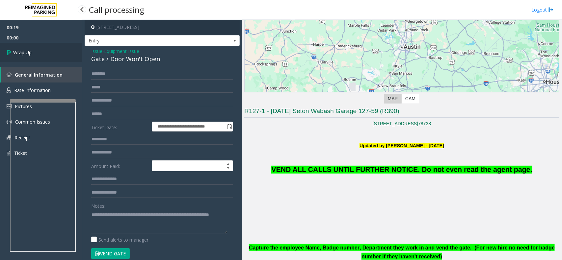
click at [46, 53] on link "Wrap Up" at bounding box center [41, 52] width 82 height 19
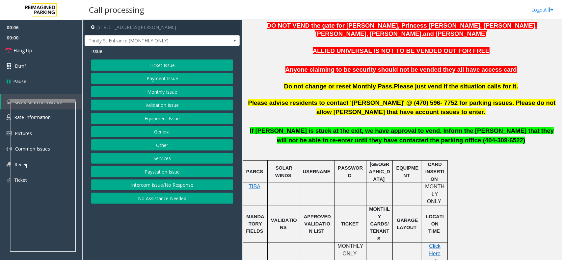
scroll to position [411, 0]
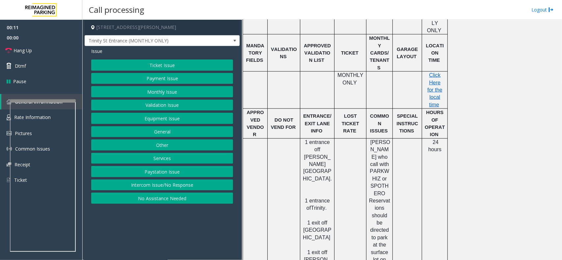
click at [154, 187] on button "Intercom Issue/No Response" at bounding box center [162, 185] width 142 height 11
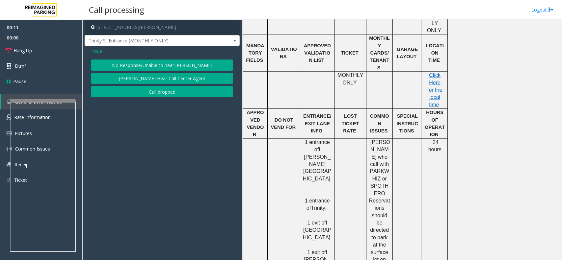
click at [158, 62] on button "No Response/Unable to hear [PERSON_NAME]" at bounding box center [162, 65] width 142 height 11
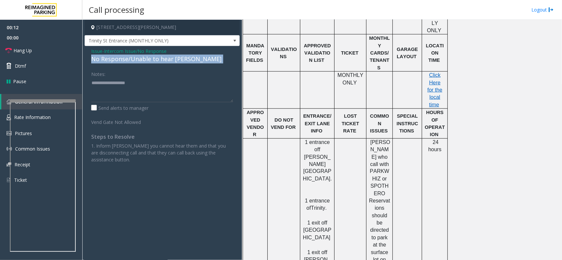
click at [158, 62] on div "No Response/Unable to hear [PERSON_NAME]" at bounding box center [162, 59] width 142 height 9
click at [185, 85] on textarea at bounding box center [162, 90] width 142 height 25
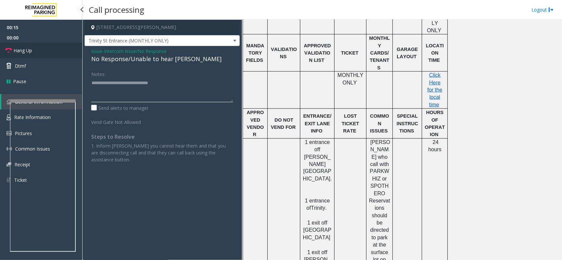
type textarea "**********"
click at [28, 43] on link "Hang Up" at bounding box center [41, 50] width 82 height 15
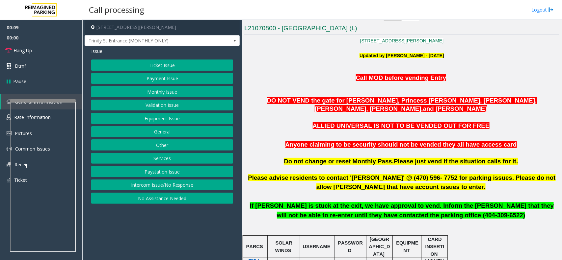
scroll to position [165, 0]
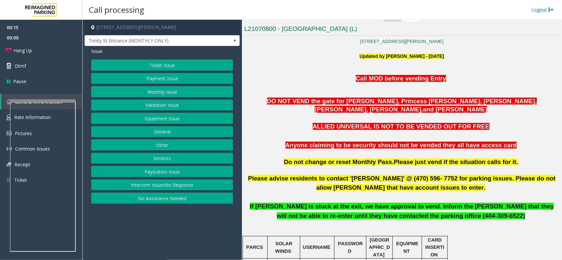
click at [179, 186] on button "Intercom Issue/No Response" at bounding box center [162, 185] width 142 height 11
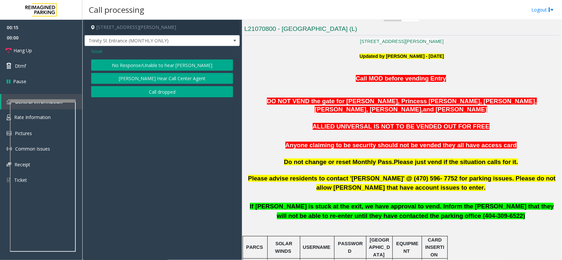
click at [172, 64] on button "No Response/Unable to hear [PERSON_NAME]" at bounding box center [162, 65] width 142 height 11
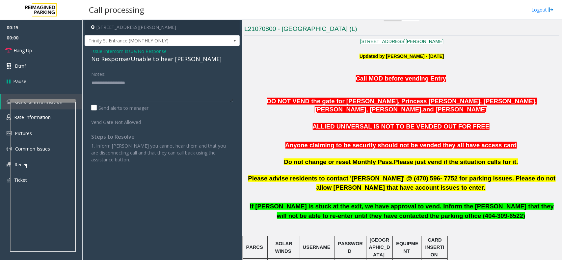
click at [172, 62] on div "No Response/Unable to hear [PERSON_NAME]" at bounding box center [162, 59] width 142 height 9
type textarea "**********"
click at [64, 50] on link "Hang Up" at bounding box center [41, 50] width 82 height 15
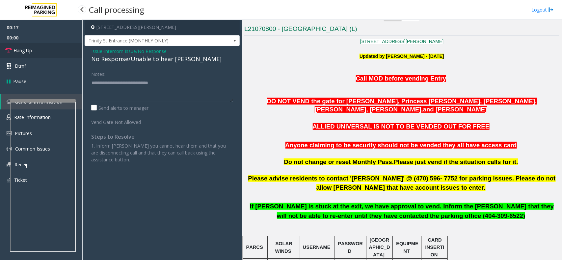
click at [64, 50] on link "Hang Up" at bounding box center [41, 50] width 82 height 15
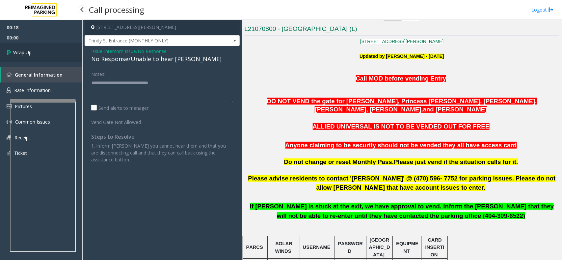
click at [64, 50] on link "Wrap Up" at bounding box center [41, 52] width 82 height 19
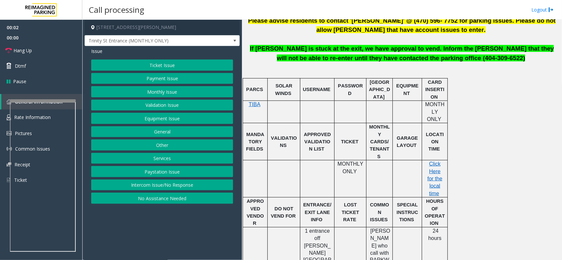
scroll to position [329, 0]
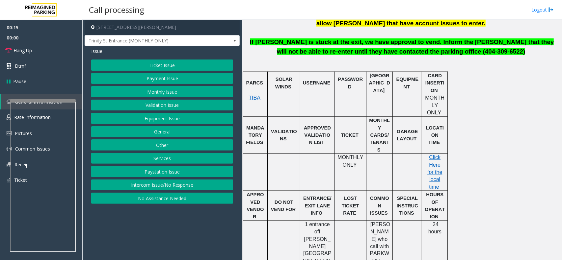
click at [183, 190] on button "Intercom Issue/No Response" at bounding box center [162, 185] width 142 height 11
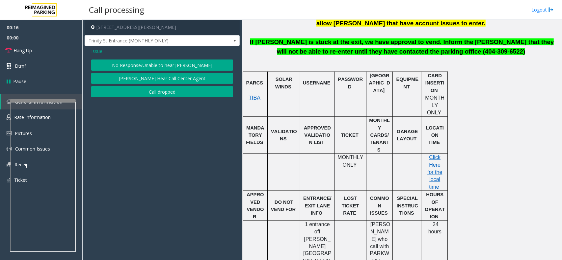
click at [151, 67] on button "No Response/Unable to hear [PERSON_NAME]" at bounding box center [162, 65] width 142 height 11
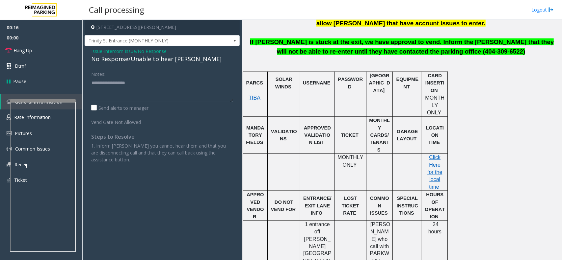
click at [153, 60] on div "No Response/Unable to hear [PERSON_NAME]" at bounding box center [162, 59] width 142 height 9
type textarea "**********"
click at [71, 54] on link "Hang Up" at bounding box center [41, 50] width 82 height 15
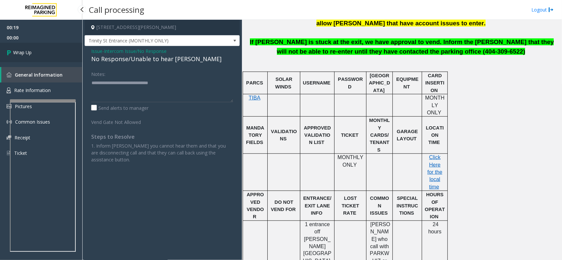
click at [71, 54] on link "Wrap Up" at bounding box center [41, 52] width 82 height 19
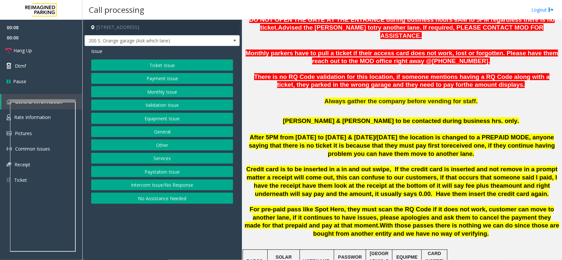
scroll to position [247, 0]
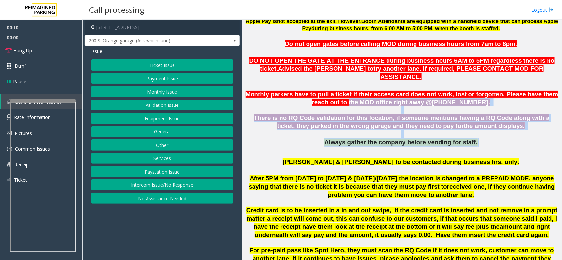
drag, startPoint x: 470, startPoint y: 138, endPoint x: 307, endPoint y: 95, distance: 168.0
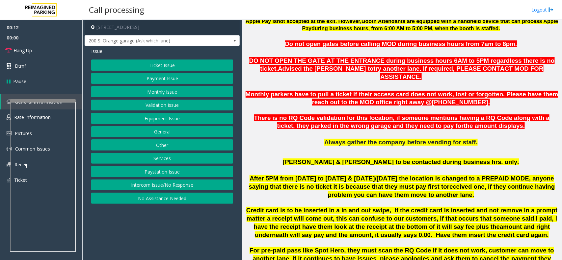
click at [271, 82] on p "Monthly parkers have to pull a ticket if their access card does not work, lost …" at bounding box center [401, 94] width 315 height 24
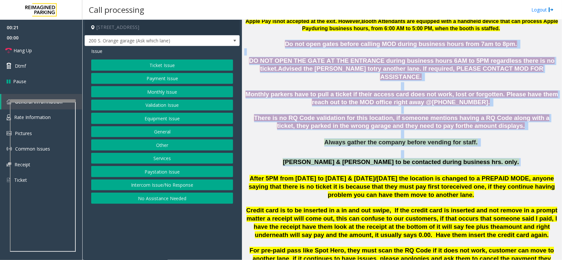
drag, startPoint x: 478, startPoint y: 152, endPoint x: 293, endPoint y: 47, distance: 212.7
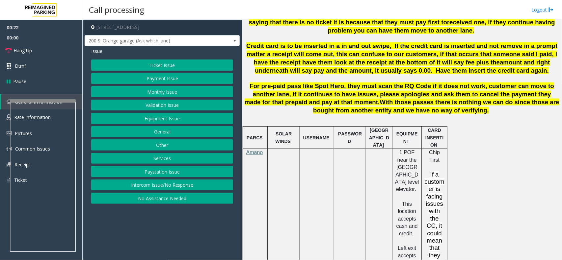
scroll to position [206, 0]
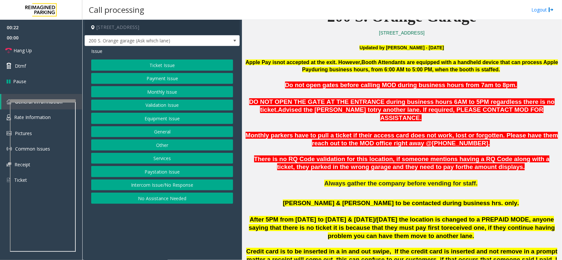
click at [329, 78] on p at bounding box center [401, 76] width 315 height 7
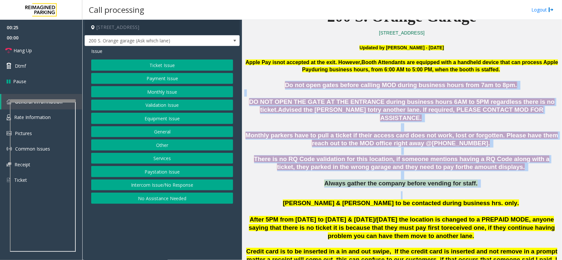
drag, startPoint x: 293, startPoint y: 83, endPoint x: 455, endPoint y: 184, distance: 190.2
click at [449, 192] on p at bounding box center [401, 196] width 315 height 8
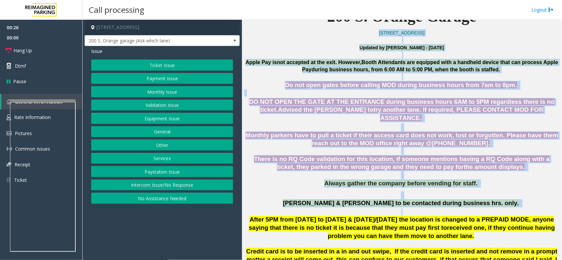
drag, startPoint x: 483, startPoint y: 201, endPoint x: 324, endPoint y: 31, distance: 232.2
click at [313, 51] on p "Updated by [PERSON_NAME] - [DATE]" at bounding box center [401, 47] width 315 height 7
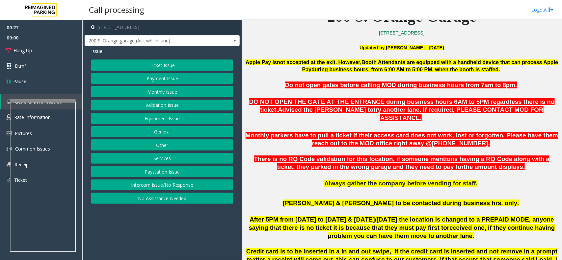
click at [157, 65] on button "Ticket Issue" at bounding box center [162, 65] width 142 height 11
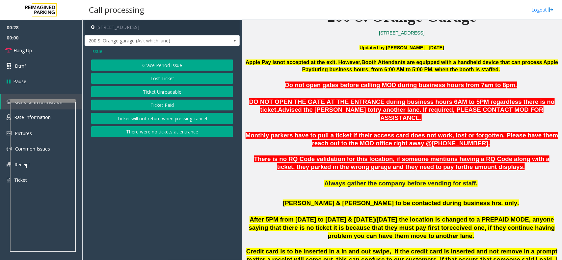
click at [161, 105] on button "Ticket Paid" at bounding box center [162, 105] width 142 height 11
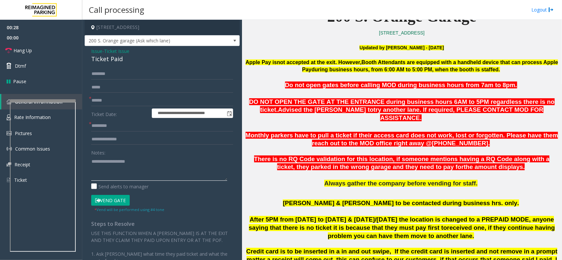
click at [126, 166] on textarea at bounding box center [159, 168] width 136 height 25
click at [110, 57] on div "Ticket Paid" at bounding box center [162, 59] width 142 height 9
click at [134, 163] on textarea at bounding box center [159, 168] width 136 height 25
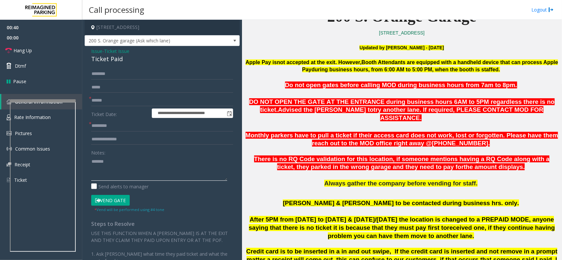
paste textarea "**********"
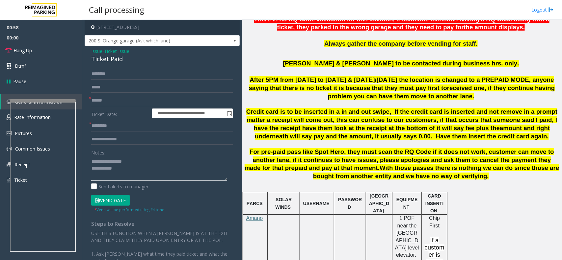
scroll to position [411, 0]
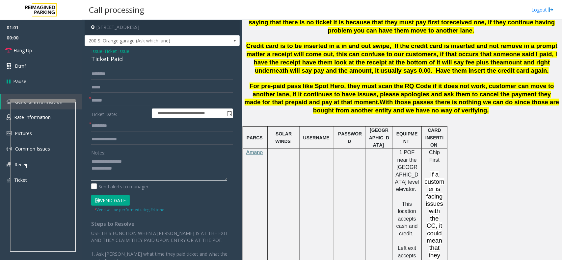
type textarea "**********"
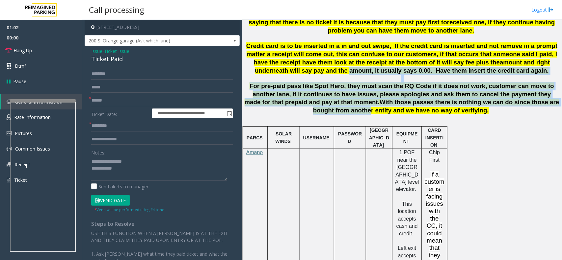
drag, startPoint x: 310, startPoint y: 65, endPoint x: 491, endPoint y: 99, distance: 183.5
click at [449, 99] on div "200 S. Orange Garage [STREET_ADDRESS] Updated by [PERSON_NAME] - [DATE] Apple P…" at bounding box center [401, 246] width 315 height 911
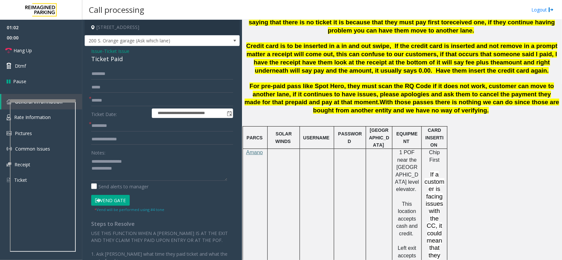
click at [449, 104] on p "For pre-paid pass like Spot Hero, they must scan the RQ Code if it does not wor…" at bounding box center [401, 98] width 315 height 33
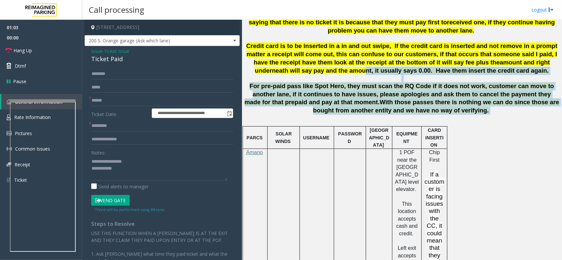
drag, startPoint x: 427, startPoint y: 104, endPoint x: 328, endPoint y: 66, distance: 106.7
click at [328, 66] on div "200 S. Orange Garage [STREET_ADDRESS] Updated by [PERSON_NAME] - [DATE] Apple P…" at bounding box center [401, 246] width 315 height 911
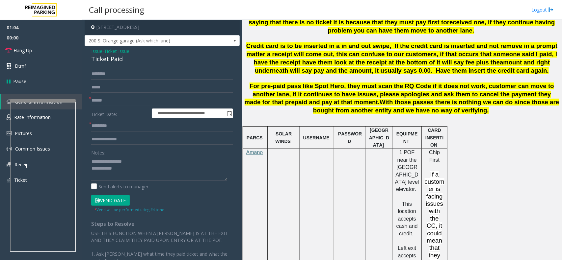
click at [267, 63] on p "Credit card is to be inserted in a in and out swipe, If the credit card is inse…" at bounding box center [401, 58] width 315 height 33
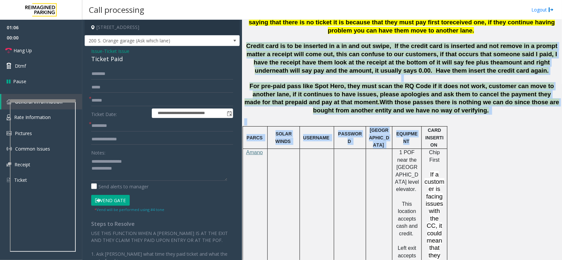
drag, startPoint x: 248, startPoint y: 38, endPoint x: 419, endPoint y: 122, distance: 190.9
click at [419, 122] on div "200 S. Orange Garage [STREET_ADDRESS] Updated by [PERSON_NAME] - [DATE] Apple P…" at bounding box center [401, 246] width 315 height 911
click at [443, 101] on p "For pre-paid pass like Spot Hero, they must scan the RQ Code if it does not wor…" at bounding box center [401, 98] width 315 height 33
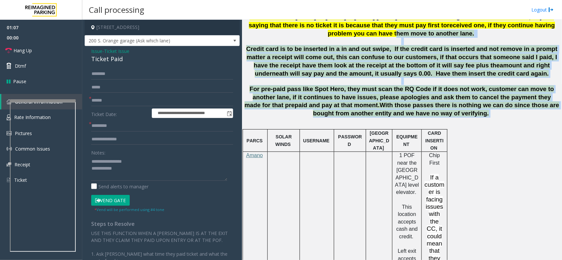
drag, startPoint x: 435, startPoint y: 105, endPoint x: 304, endPoint y: 27, distance: 152.6
click at [304, 27] on div "200 S. Orange Garage [STREET_ADDRESS] Updated by [PERSON_NAME] - [DATE] Apple P…" at bounding box center [401, 249] width 315 height 911
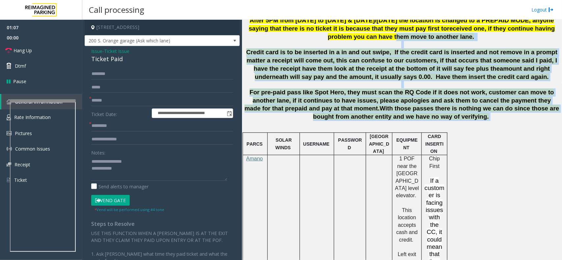
click at [304, 27] on p "After 5PM from [DATE] to [DATE] & [DATE]/[DATE] the location is changed to a PR…" at bounding box center [401, 28] width 315 height 24
drag, startPoint x: 251, startPoint y: 43, endPoint x: 420, endPoint y: 106, distance: 181.1
click at [420, 106] on div "200 S. Orange Garage [STREET_ADDRESS] Updated by [PERSON_NAME] - [DATE] Apple P…" at bounding box center [401, 252] width 315 height 911
click at [428, 109] on p "For pre-paid pass like Spot Hero, they must scan the RQ Code if it does not wor…" at bounding box center [401, 105] width 315 height 33
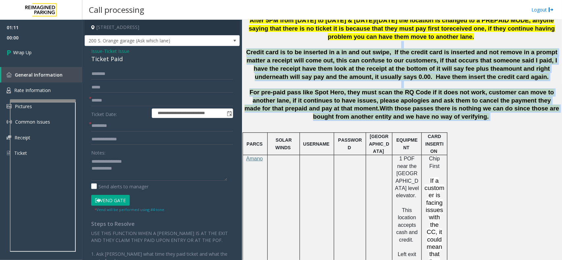
drag, startPoint x: 425, startPoint y: 111, endPoint x: 316, endPoint y: 37, distance: 131.0
click at [316, 37] on div "200 S. Orange Garage [STREET_ADDRESS] Updated by [PERSON_NAME] - [DATE] Apple P…" at bounding box center [401, 252] width 315 height 911
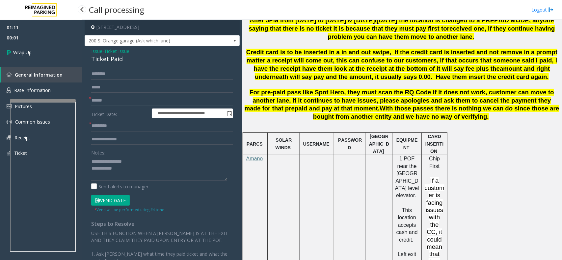
click at [115, 104] on input "text" at bounding box center [162, 100] width 142 height 11
type input "**"
click at [118, 123] on input "*" at bounding box center [162, 125] width 142 height 11
type input "**"
click at [119, 164] on textarea at bounding box center [159, 168] width 136 height 25
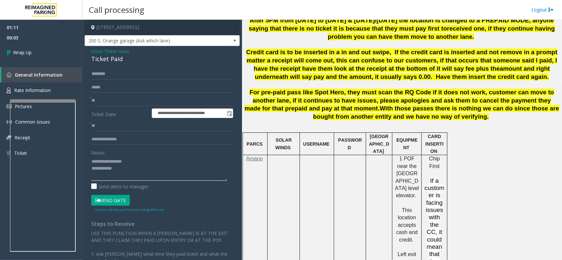
click at [130, 175] on textarea at bounding box center [159, 168] width 136 height 25
type textarea "**********"
click at [22, 55] on span "Wrap Up" at bounding box center [22, 52] width 18 height 7
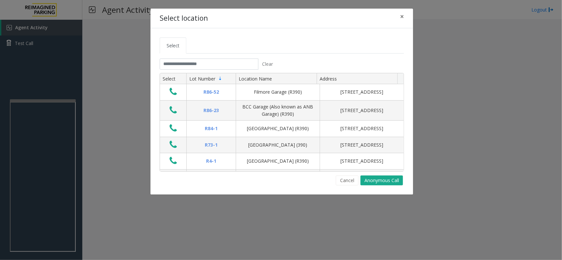
click at [191, 56] on tabset "Select Clear Select Lot Number Location Name Address R86-[GEOGRAPHIC_DATA][STRE…" at bounding box center [282, 112] width 244 height 148
click at [190, 63] on input "text" at bounding box center [209, 64] width 99 height 11
click at [181, 66] on input "text" at bounding box center [209, 64] width 99 height 11
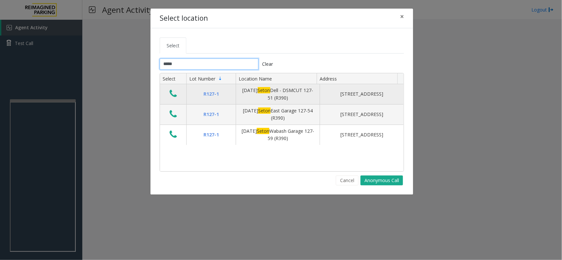
type input "*****"
click at [174, 95] on icon "Data table" at bounding box center [173, 93] width 7 height 9
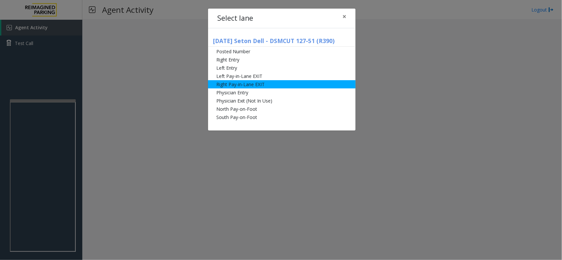
click at [267, 83] on li "Right Pay-in-Lane EXIT" at bounding box center [281, 84] width 147 height 8
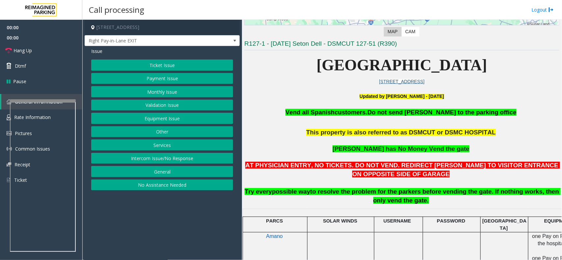
scroll to position [206, 0]
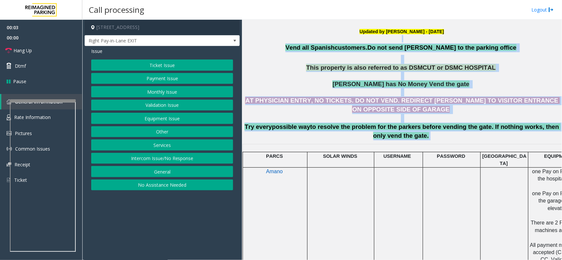
drag, startPoint x: 419, startPoint y: 139, endPoint x: 309, endPoint y: 41, distance: 146.9
click at [309, 41] on p at bounding box center [401, 38] width 315 height 7
drag, startPoint x: 306, startPoint y: 41, endPoint x: 415, endPoint y: 136, distance: 144.2
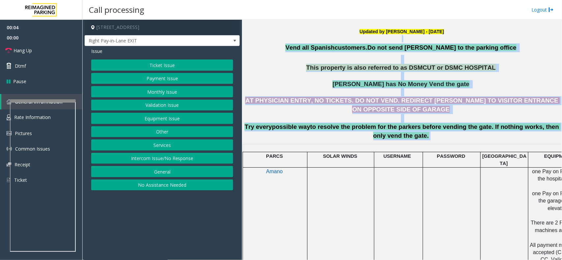
click at [416, 136] on p "AT PHYSICIAN ENTRY, NO TICKETS. DO NOT VEND. REDIRECT [PERSON_NAME] TO VISITOR …" at bounding box center [401, 118] width 315 height 44
drag, startPoint x: 416, startPoint y: 136, endPoint x: 287, endPoint y: 50, distance: 154.6
click at [287, 50] on h3 "Vend all [DEMOGRAPHIC_DATA] customers. Do not send parkers to the parking offic…" at bounding box center [401, 91] width 315 height 97
click at [302, 63] on p at bounding box center [401, 59] width 315 height 9
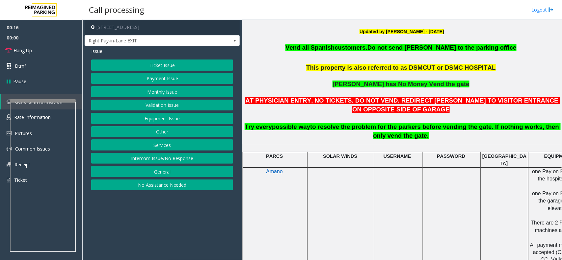
click at [178, 93] on button "Monthly Issue" at bounding box center [162, 91] width 142 height 11
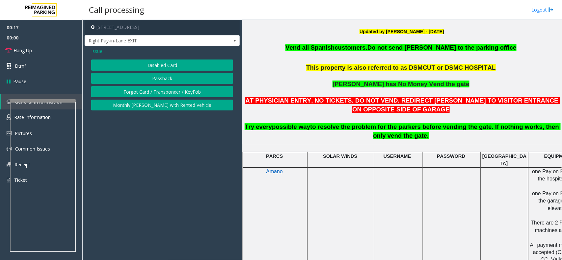
click at [171, 67] on button "Disabled Card" at bounding box center [162, 65] width 142 height 11
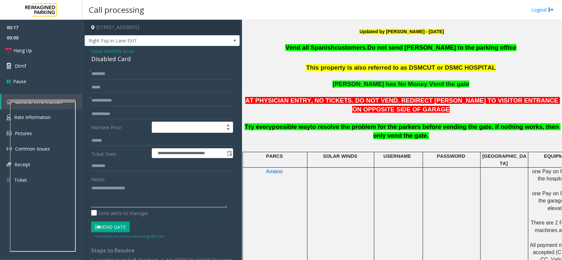
click at [136, 187] on textarea at bounding box center [159, 195] width 136 height 25
type textarea "******"
click at [101, 53] on span "Issue" at bounding box center [96, 51] width 11 height 7
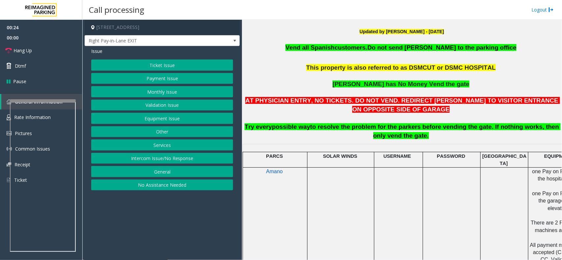
click at [157, 95] on button "Monthly Issue" at bounding box center [162, 91] width 142 height 11
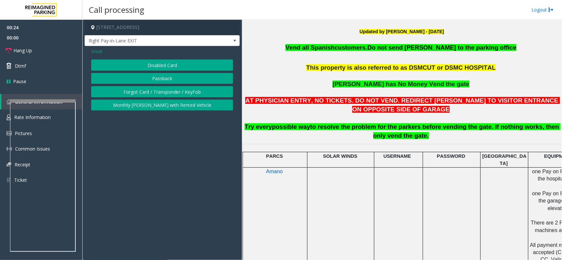
click at [159, 89] on button "Forgot Card / Transponder / KeyFob" at bounding box center [162, 91] width 142 height 11
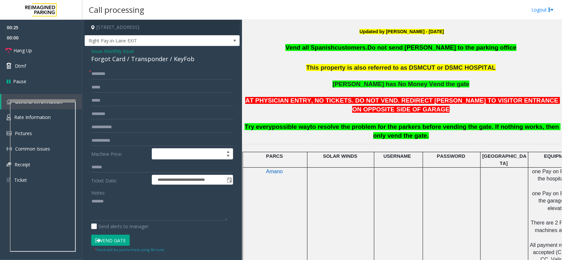
click at [131, 61] on div "Forgot Card / Transponder / KeyFob" at bounding box center [162, 59] width 142 height 9
click at [129, 205] on textarea at bounding box center [159, 209] width 136 height 25
paste textarea "**********"
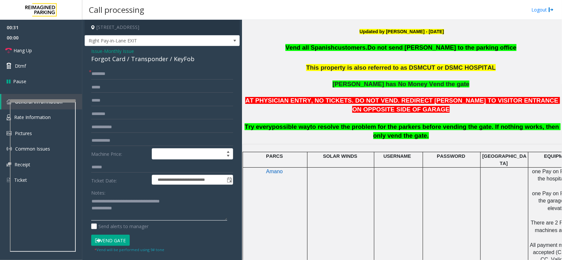
type textarea "**********"
click at [112, 73] on input "text" at bounding box center [162, 73] width 142 height 11
type input "*******"
click at [145, 208] on textarea at bounding box center [159, 209] width 136 height 25
click at [126, 208] on button "Vend Gate" at bounding box center [110, 240] width 39 height 11
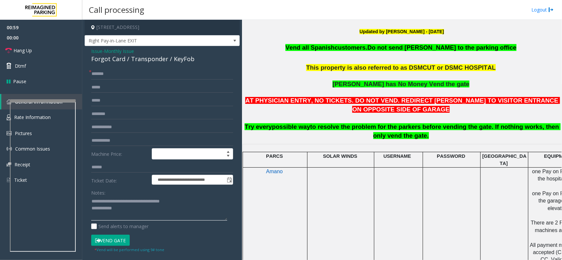
click at [133, 208] on textarea at bounding box center [159, 209] width 136 height 25
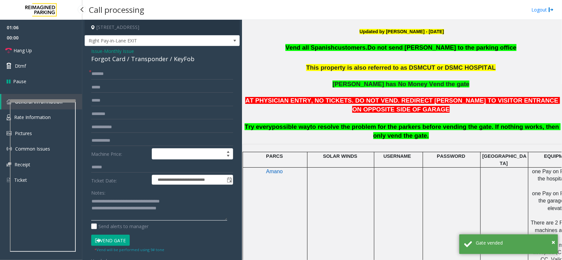
type textarea "**********"
click at [35, 42] on span "00:00" at bounding box center [41, 38] width 82 height 10
click at [35, 43] on link "Hang Up" at bounding box center [41, 50] width 82 height 15
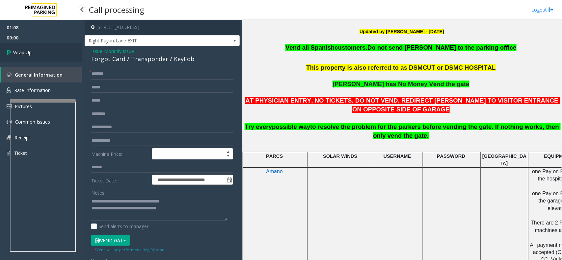
click at [35, 43] on link "Wrap Up" at bounding box center [41, 52] width 82 height 19
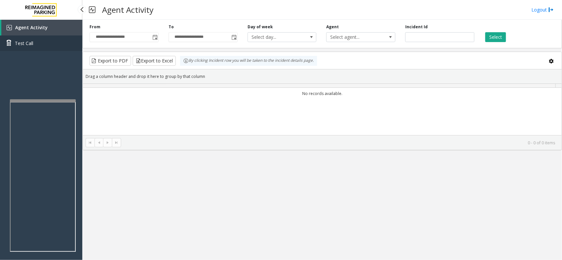
click at [39, 48] on link "Test Call" at bounding box center [41, 43] width 82 height 15
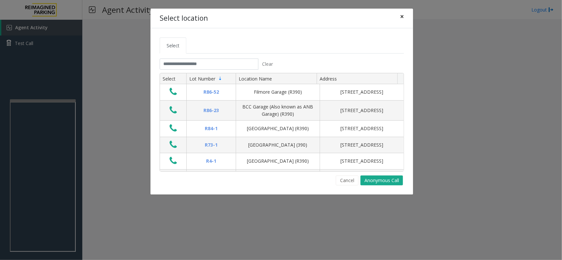
click at [404, 15] on button "×" at bounding box center [401, 17] width 13 height 16
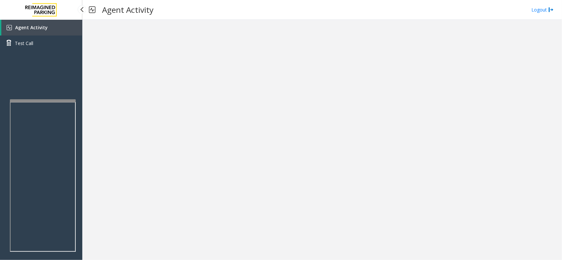
click at [58, 28] on link "Agent Activity" at bounding box center [41, 28] width 81 height 16
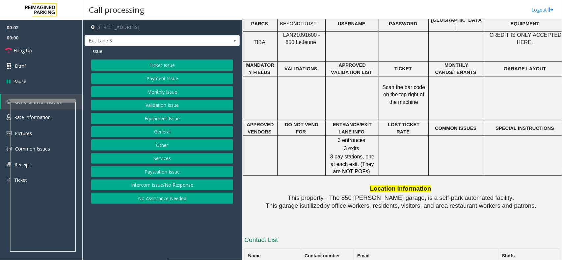
scroll to position [535, 0]
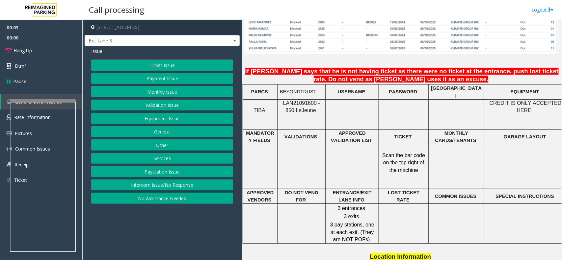
click at [304, 100] on span "LAN21091600 - 850 Le" at bounding box center [301, 106] width 37 height 13
click at [168, 93] on button "Monthly Issue" at bounding box center [162, 91] width 142 height 11
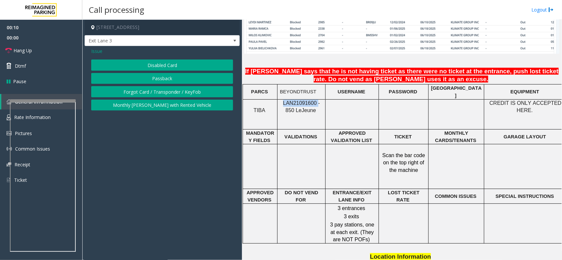
click at [168, 66] on button "Disabled Card" at bounding box center [162, 65] width 142 height 11
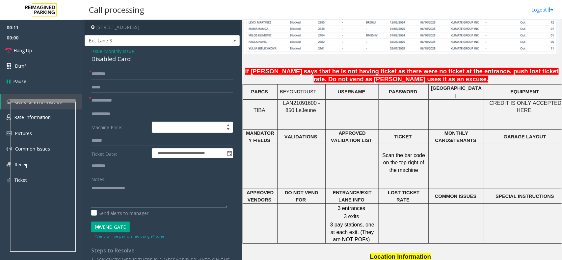
click at [131, 190] on textarea at bounding box center [159, 195] width 136 height 25
click at [116, 60] on div "Disabled Card" at bounding box center [162, 59] width 142 height 9
click at [135, 190] on textarea at bounding box center [159, 195] width 136 height 25
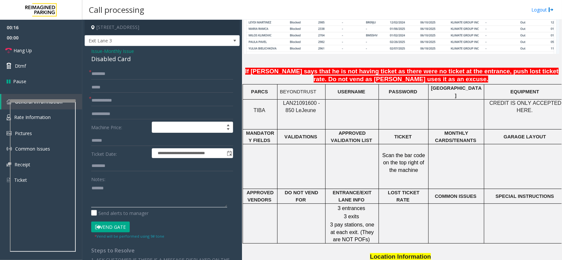
paste textarea "**********"
type textarea "**********"
click at [96, 55] on div "Disabled Card" at bounding box center [162, 59] width 142 height 9
click at [98, 50] on span "Issue" at bounding box center [96, 51] width 11 height 7
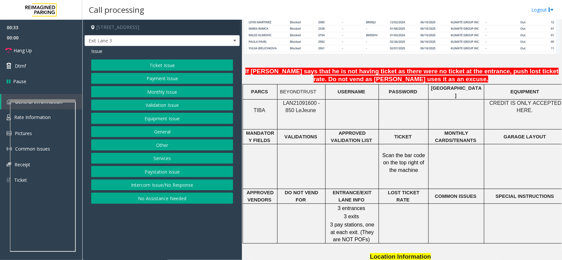
click at [152, 90] on button "Monthly Issue" at bounding box center [162, 91] width 142 height 11
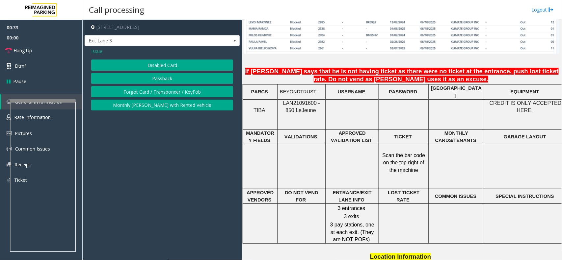
click at [157, 80] on button "Passback" at bounding box center [162, 78] width 142 height 11
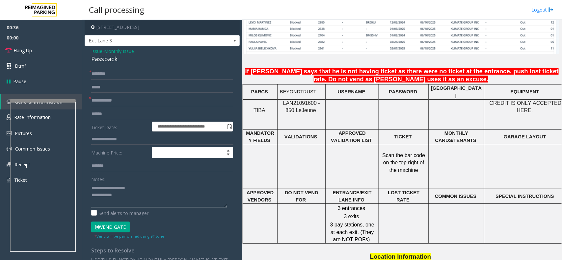
drag, startPoint x: 105, startPoint y: 188, endPoint x: 157, endPoint y: 186, distance: 51.7
click at [157, 186] on textarea at bounding box center [159, 195] width 136 height 25
click at [105, 57] on div "Passback" at bounding box center [162, 59] width 142 height 9
click at [130, 180] on div "Notes:" at bounding box center [162, 191] width 142 height 34
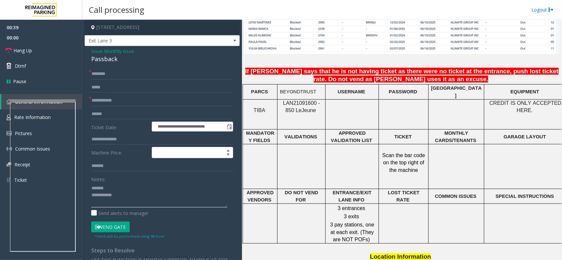
click at [129, 183] on textarea at bounding box center [159, 195] width 136 height 25
paste textarea "********"
click at [134, 193] on textarea at bounding box center [159, 195] width 136 height 25
type textarea "**********"
click at [131, 207] on textarea at bounding box center [159, 195] width 136 height 25
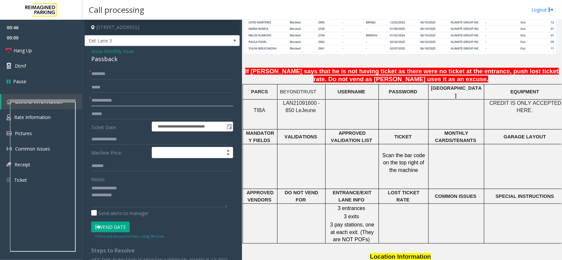
click at [107, 105] on input "text" at bounding box center [162, 100] width 142 height 11
type input "****"
click at [110, 76] on input "text" at bounding box center [162, 73] width 142 height 11
click at [111, 71] on input "text" at bounding box center [162, 73] width 142 height 11
paste input "****"
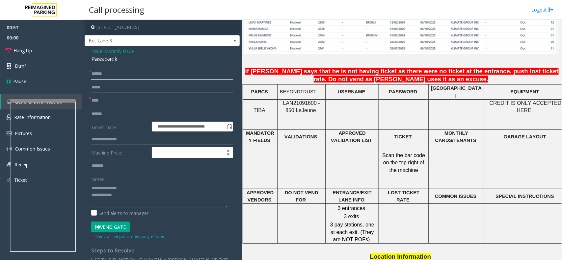
click at [171, 72] on input "****" at bounding box center [162, 73] width 142 height 11
paste input "**********"
type input "**********"
click at [134, 195] on textarea at bounding box center [159, 195] width 136 height 25
click at [127, 195] on textarea at bounding box center [159, 195] width 136 height 25
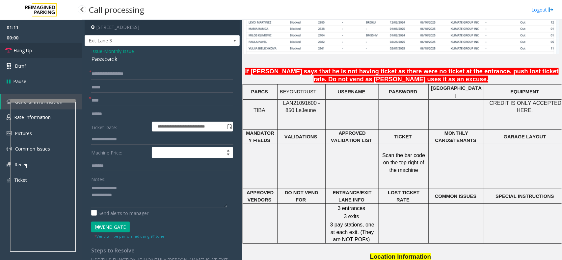
click at [37, 53] on link "Hang Up" at bounding box center [41, 50] width 82 height 15
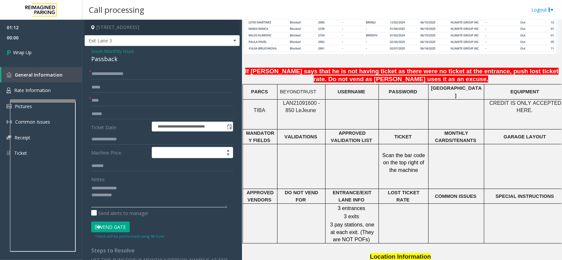
click at [126, 198] on textarea at bounding box center [159, 195] width 136 height 25
type textarea "**********"
click at [52, 48] on link "Wrap Up" at bounding box center [41, 52] width 82 height 19
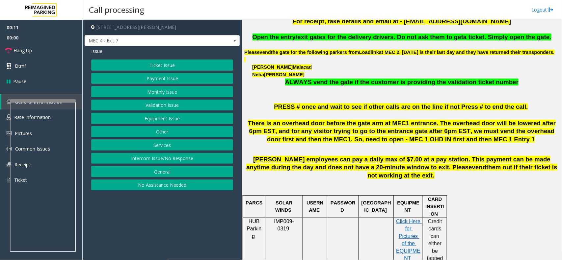
scroll to position [165, 0]
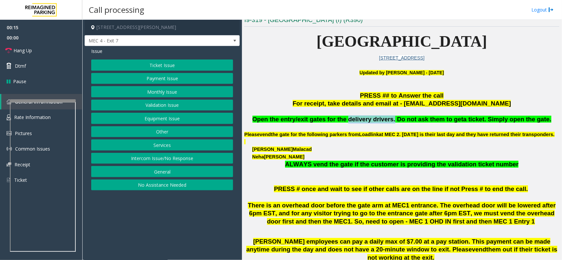
drag, startPoint x: 388, startPoint y: 121, endPoint x: 353, endPoint y: 116, distance: 36.0
click at [353, 116] on span "Open the entry/exit gates for the delivery drivers. Do not ask them to get" at bounding box center [357, 119] width 211 height 7
click at [167, 118] on button "Equipment Issue" at bounding box center [162, 118] width 142 height 11
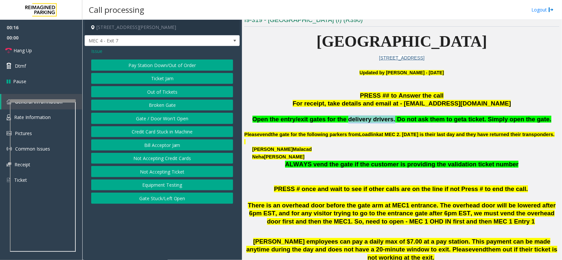
click at [167, 118] on button "Gate / Door Won't Open" at bounding box center [162, 118] width 142 height 11
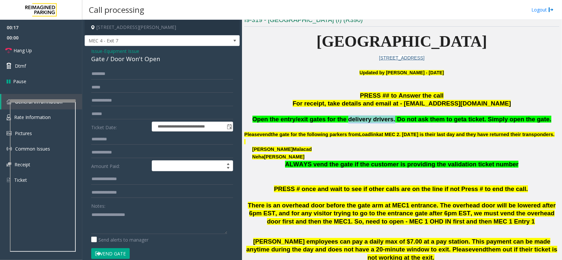
click at [110, 208] on button "Vend Gate" at bounding box center [110, 254] width 39 height 11
click at [117, 208] on textarea at bounding box center [159, 222] width 136 height 25
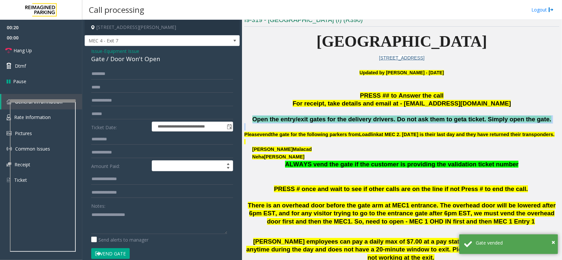
drag, startPoint x: 266, startPoint y: 119, endPoint x: 524, endPoint y: 126, distance: 258.2
click at [449, 126] on div "Open the entry/exit gates for the delivery drivers. Do not ask them to get a ti…" at bounding box center [401, 147] width 315 height 62
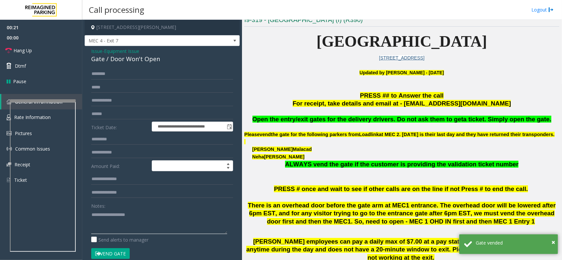
click at [162, 208] on textarea at bounding box center [159, 222] width 136 height 25
paste textarea "**********"
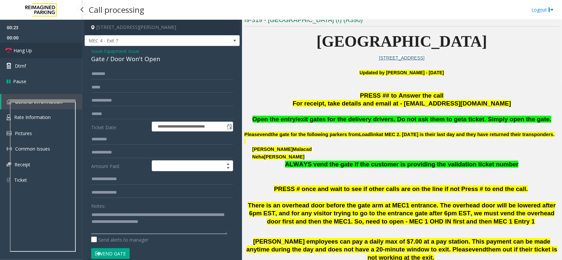
type textarea "**********"
click at [47, 56] on link "Hang Up" at bounding box center [41, 50] width 82 height 15
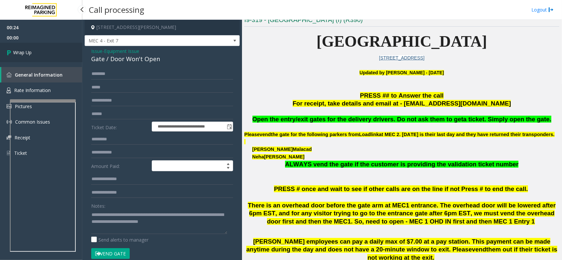
click at [47, 55] on link "Wrap Up" at bounding box center [41, 52] width 82 height 19
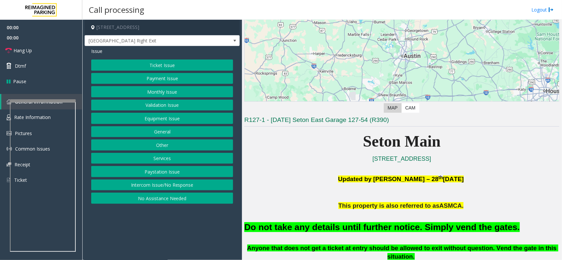
scroll to position [165, 0]
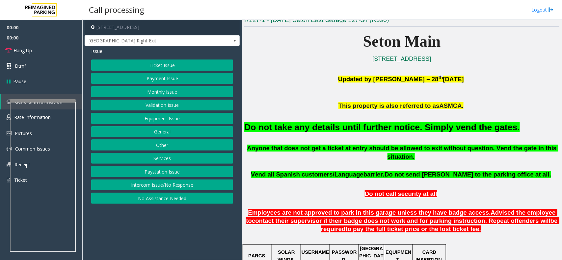
click at [323, 131] on font "Do not take any details until further notice. Simply vend the gates." at bounding box center [382, 127] width 276 height 10
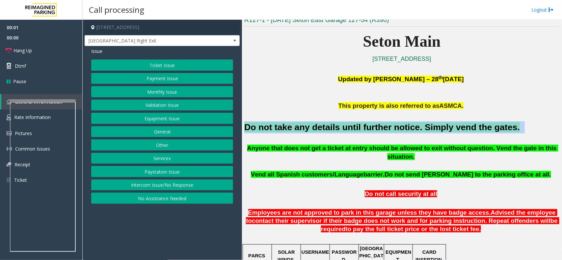
click at [323, 131] on font "Do not take any details until further notice. Simply vend the gates." at bounding box center [382, 127] width 276 height 10
click at [204, 116] on button "Equipment Issue" at bounding box center [162, 118] width 142 height 11
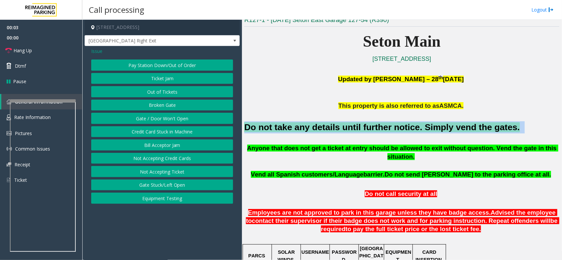
click at [195, 116] on button "Gate / Door Won't Open" at bounding box center [162, 118] width 142 height 11
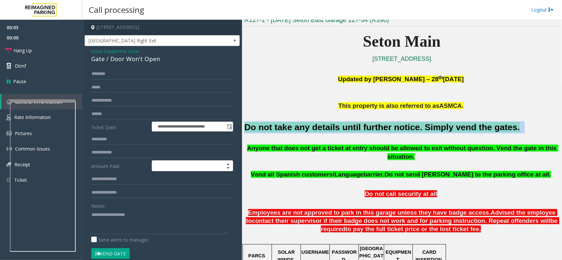
click at [109, 208] on button "Vend Gate" at bounding box center [110, 254] width 39 height 11
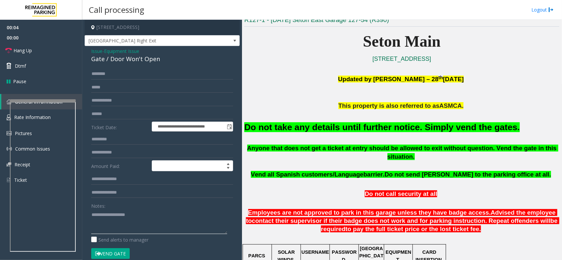
click at [132, 208] on textarea at bounding box center [159, 222] width 136 height 25
paste textarea "**********"
type textarea "**********"
click at [68, 50] on link "Hang Up" at bounding box center [41, 50] width 82 height 15
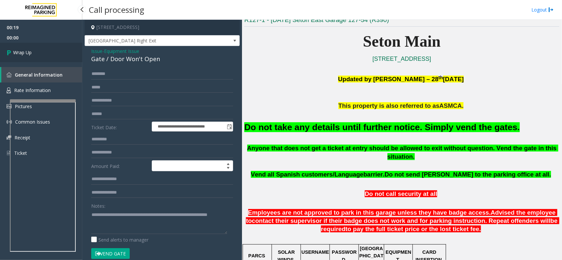
click at [68, 50] on link "Wrap Up" at bounding box center [41, 52] width 82 height 19
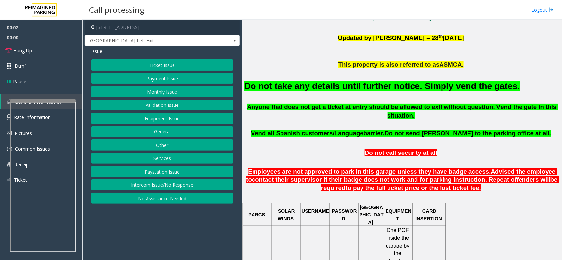
scroll to position [165, 0]
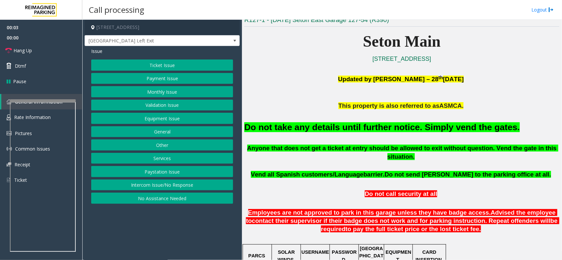
click at [178, 92] on button "Monthly Issue" at bounding box center [162, 91] width 142 height 11
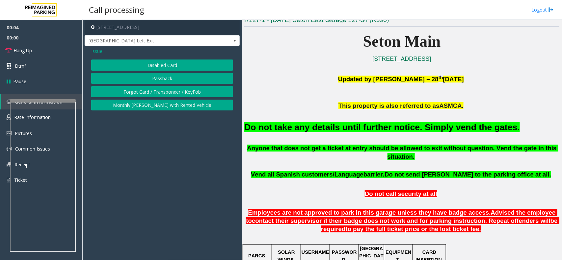
click at [178, 65] on button "Disabled Card" at bounding box center [162, 65] width 142 height 11
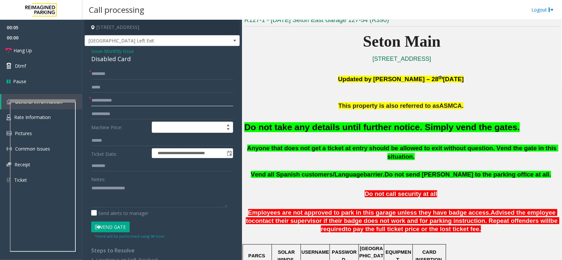
click at [138, 98] on input "text" at bounding box center [162, 100] width 142 height 11
click at [116, 208] on button "Vend Gate" at bounding box center [110, 227] width 39 height 11
click at [123, 195] on textarea at bounding box center [159, 195] width 136 height 25
click at [101, 99] on input "text" at bounding box center [162, 100] width 142 height 11
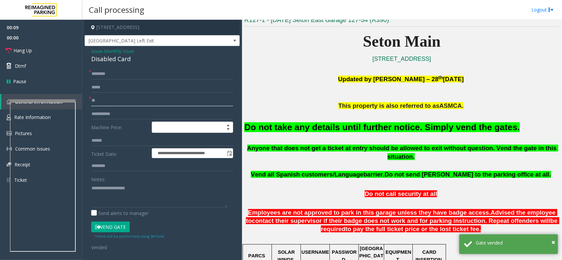
type input "**"
click at [109, 74] on input "*" at bounding box center [162, 73] width 142 height 11
type input "**"
click at [118, 193] on textarea at bounding box center [159, 195] width 136 height 25
click at [313, 129] on font "Do not take any details until further notice. Simply vend the gates." at bounding box center [382, 127] width 276 height 10
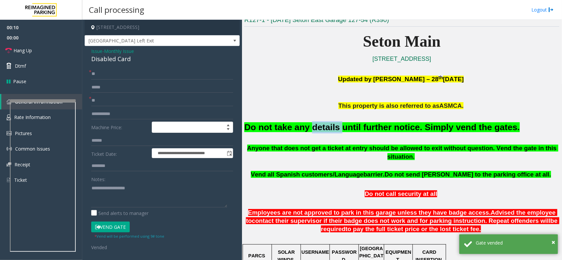
click at [313, 129] on font "Do not take any details until further notice. Simply vend the gates." at bounding box center [382, 127] width 276 height 10
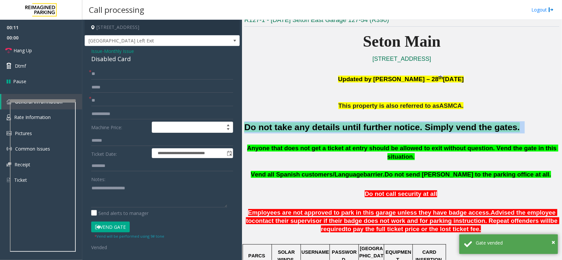
click at [313, 129] on font "Do not take any details until further notice. Simply vend the gates." at bounding box center [382, 127] width 276 height 10
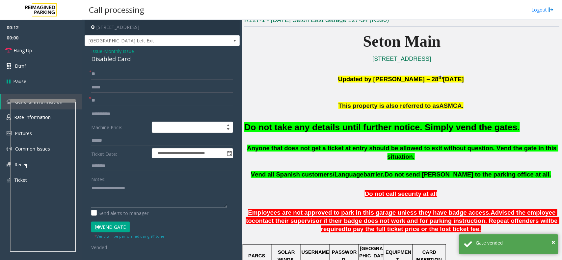
click at [147, 190] on textarea at bounding box center [159, 195] width 136 height 25
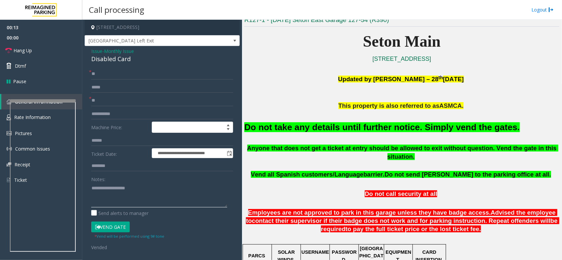
paste textarea "**********"
type textarea "**********"
click at [35, 44] on link "Hang Up" at bounding box center [41, 50] width 82 height 15
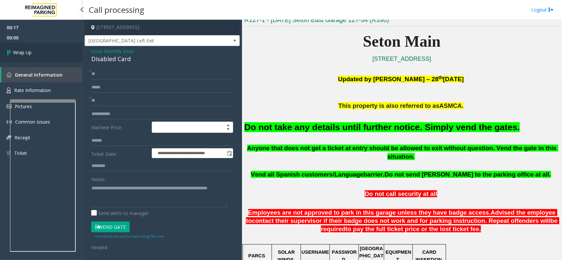
click at [36, 49] on link "Wrap Up" at bounding box center [41, 52] width 82 height 19
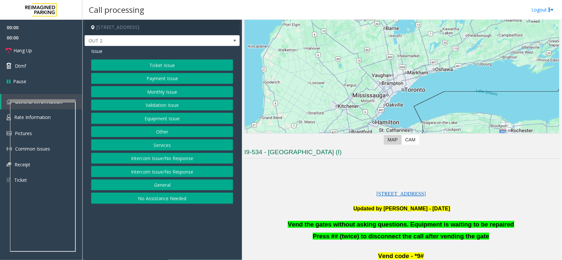
scroll to position [123, 0]
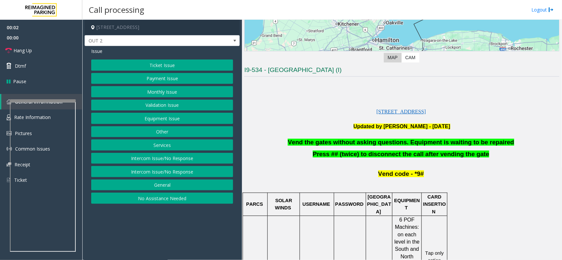
click at [353, 140] on span "Vend the gates without asking questions. Equipment is waiting to be repaired" at bounding box center [401, 142] width 226 height 7
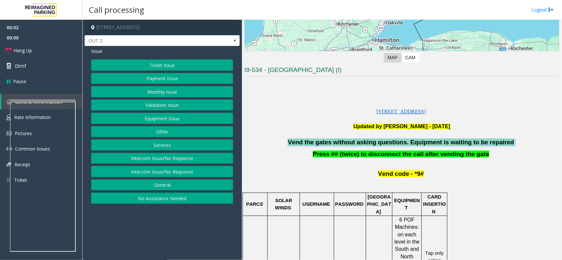
click at [353, 140] on span "Vend the gates without asking questions. Equipment is waiting to be repaired" at bounding box center [401, 142] width 226 height 7
click at [157, 144] on button "Services" at bounding box center [162, 145] width 142 height 11
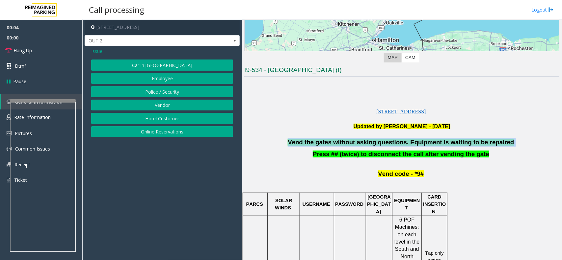
click at [164, 130] on button "Online Reservations" at bounding box center [162, 131] width 142 height 11
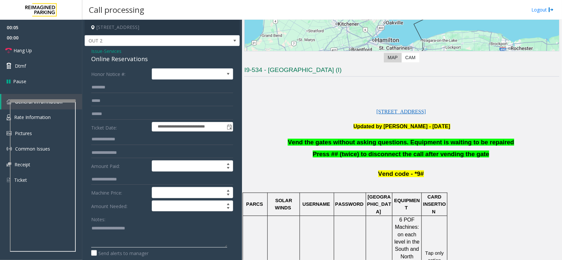
click at [133, 208] on textarea at bounding box center [159, 235] width 136 height 25
paste textarea "**********"
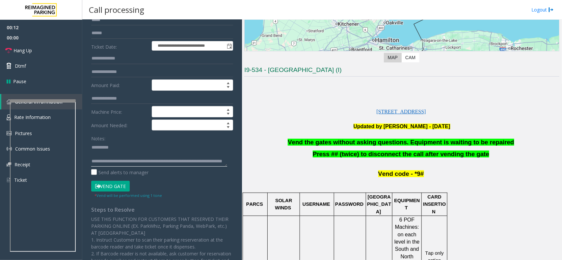
scroll to position [82, 0]
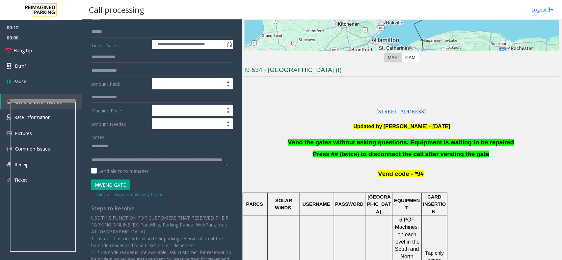
type textarea "**********"
click at [115, 184] on button "Vend Gate" at bounding box center [110, 185] width 39 height 11
click at [26, 65] on link "Dtmf" at bounding box center [41, 65] width 82 height 15
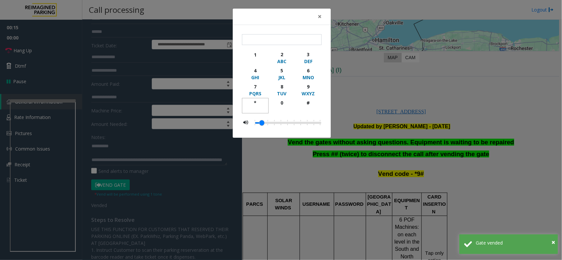
click at [251, 103] on div "*" at bounding box center [255, 102] width 18 height 7
click at [309, 92] on div "WXYZ" at bounding box center [308, 93] width 18 height 7
click at [308, 101] on div "#" at bounding box center [308, 102] width 18 height 7
type input "***"
click at [317, 16] on button "×" at bounding box center [319, 17] width 13 height 16
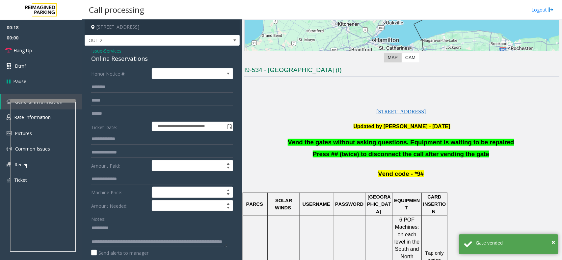
scroll to position [0, 0]
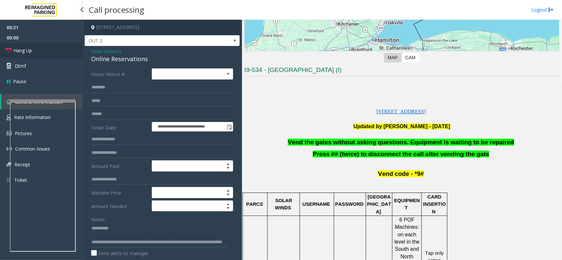
click at [43, 51] on link "Hang Up" at bounding box center [41, 50] width 82 height 15
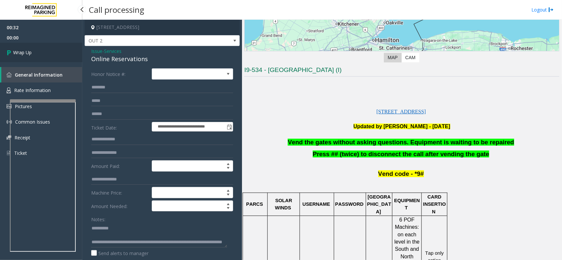
click at [43, 51] on link "Wrap Up" at bounding box center [41, 52] width 82 height 19
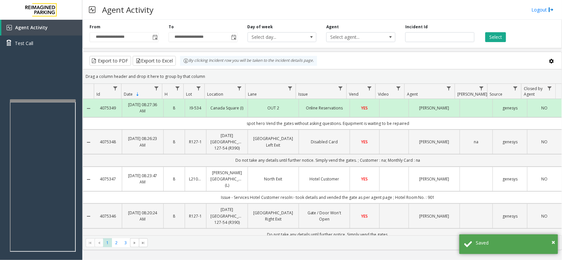
drag, startPoint x: 423, startPoint y: 120, endPoint x: 229, endPoint y: 128, distance: 194.0
click at [229, 128] on td "spot hero Vend the gates without asking questions. Equipment is waiting to be r…" at bounding box center [327, 124] width 467 height 12
click at [228, 127] on td "spot hero Vend the gates without asking questions. Equipment is waiting to be r…" at bounding box center [327, 124] width 467 height 12
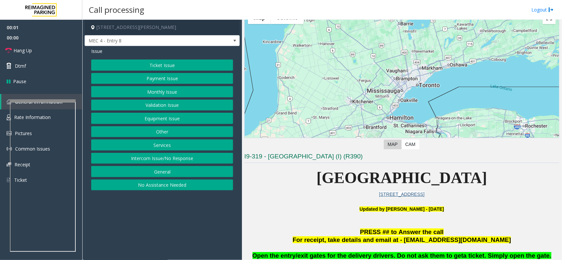
scroll to position [82, 0]
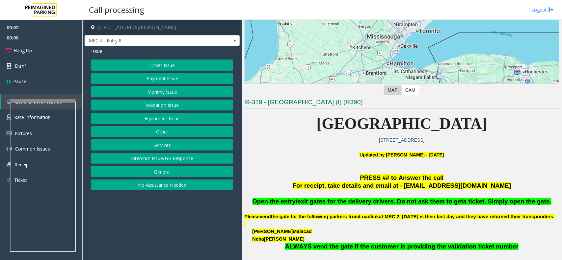
click at [197, 95] on button "Monthly Issue" at bounding box center [162, 91] width 142 height 11
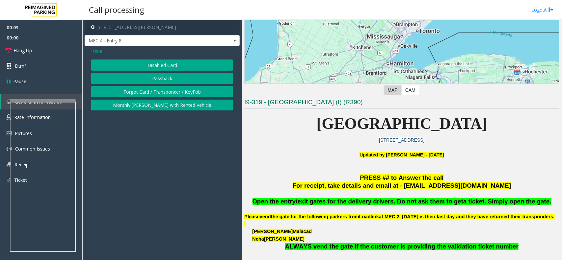
click at [160, 91] on button "Forgot Card / Transponder / KeyFob" at bounding box center [162, 91] width 142 height 11
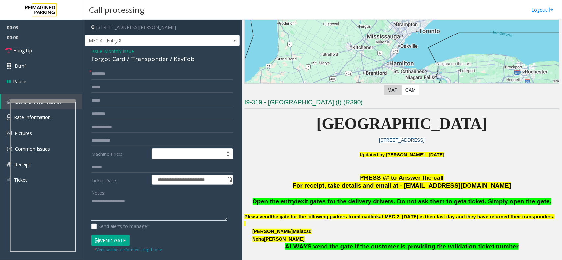
click at [127, 198] on textarea at bounding box center [159, 209] width 136 height 25
click at [134, 60] on div "Forgot Card / Transponder / KeyFob" at bounding box center [162, 59] width 142 height 9
click at [127, 199] on textarea at bounding box center [159, 209] width 136 height 25
paste textarea "**********"
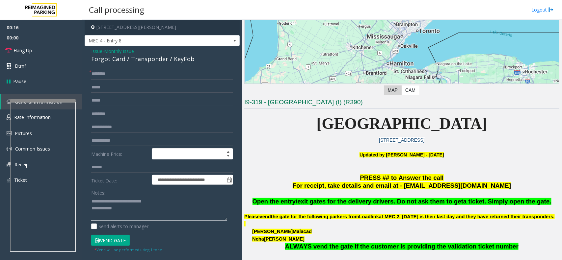
type textarea "**********"
click at [115, 126] on input "text" at bounding box center [162, 127] width 142 height 11
click at [113, 73] on input "text" at bounding box center [162, 73] width 142 height 11
type input "********"
drag, startPoint x: 101, startPoint y: 73, endPoint x: 224, endPoint y: 81, distance: 124.0
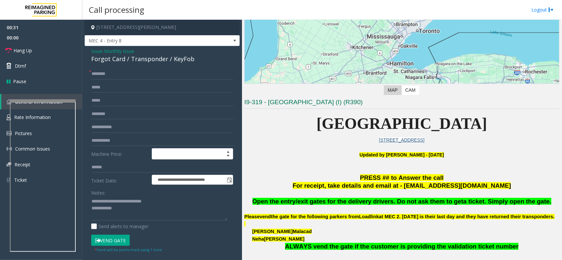
click at [224, 81] on form "**********" at bounding box center [162, 160] width 142 height 185
click at [113, 208] on button "Vend Gate" at bounding box center [110, 240] width 39 height 11
click at [132, 208] on textarea at bounding box center [159, 209] width 136 height 25
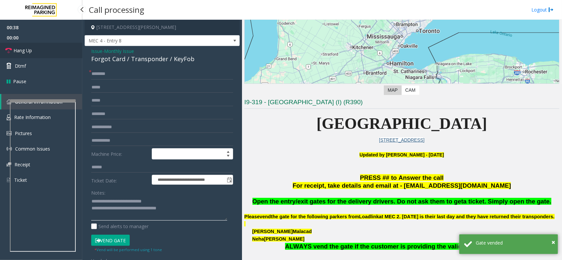
type textarea "**********"
click at [31, 50] on span "Hang Up" at bounding box center [22, 50] width 18 height 7
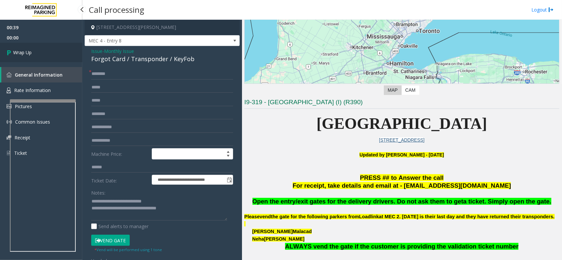
click at [29, 46] on link "Wrap Up" at bounding box center [41, 52] width 82 height 19
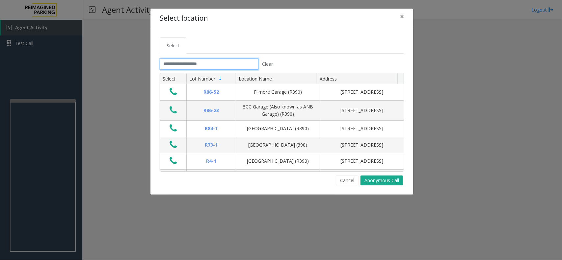
click at [192, 66] on input "text" at bounding box center [209, 64] width 99 height 11
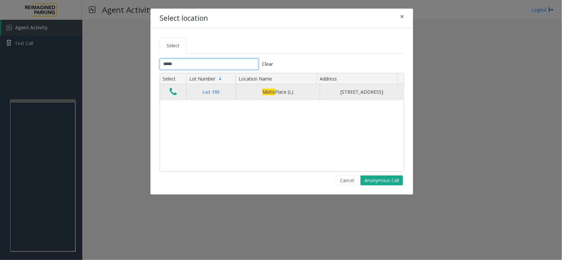
type input "*****"
click at [173, 92] on icon "Data table" at bounding box center [173, 91] width 7 height 9
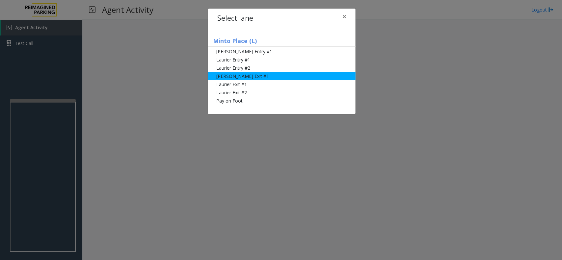
click at [269, 72] on li "[PERSON_NAME] Exit #1" at bounding box center [281, 76] width 147 height 8
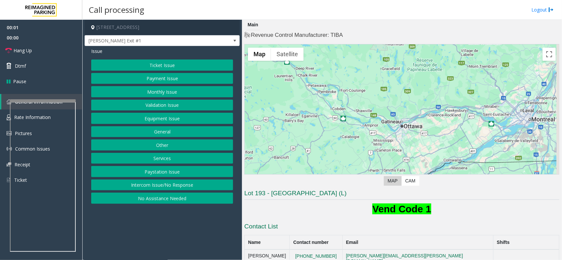
click at [166, 93] on button "Monthly Issue" at bounding box center [162, 91] width 142 height 11
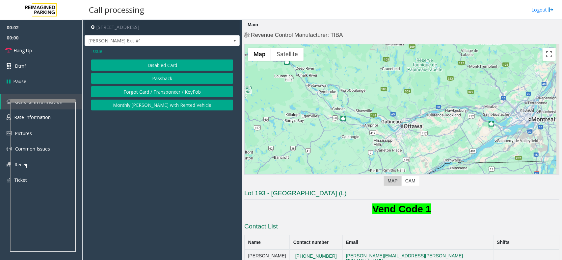
click at [165, 91] on button "Forgot Card / Transponder / KeyFob" at bounding box center [162, 91] width 142 height 11
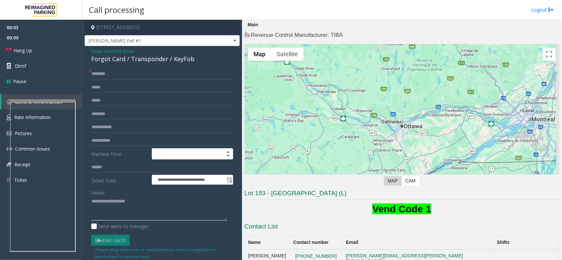
click at [142, 201] on textarea at bounding box center [159, 209] width 136 height 25
click at [163, 60] on div "Forgot Card / Transponder / KeyFob" at bounding box center [162, 59] width 142 height 9
click at [151, 200] on textarea at bounding box center [159, 209] width 136 height 25
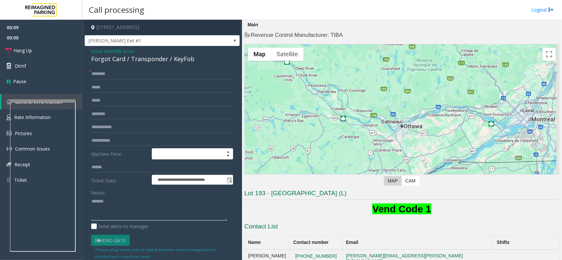
paste textarea "**********"
type textarea "**********"
click at [103, 72] on input "text" at bounding box center [162, 73] width 142 height 11
